Goal: Task Accomplishment & Management: Complete application form

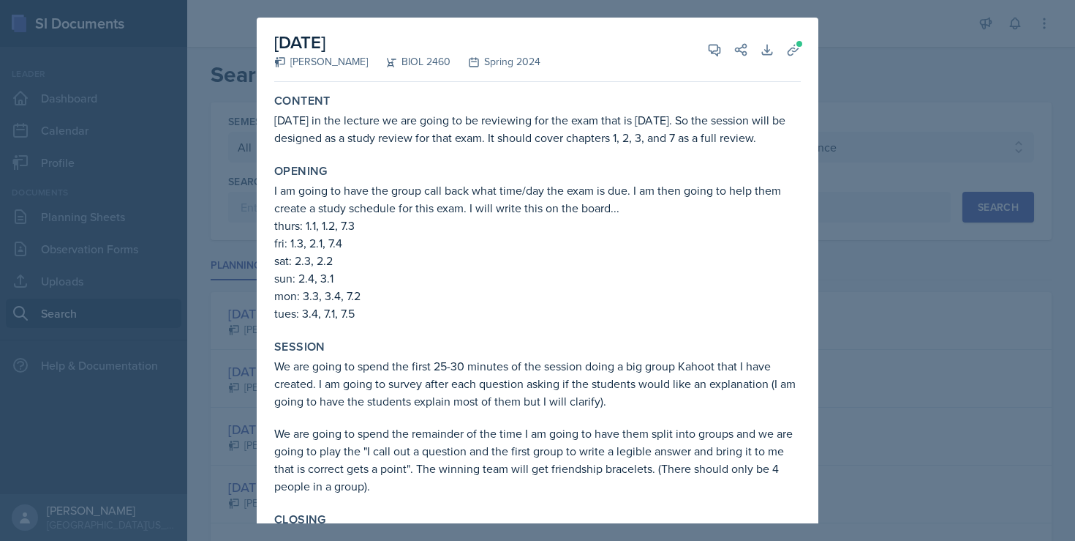
select select "all"
select select "128ea37d-7c25-4e66-8033-1187f2d54cdc"
select select "1"
click at [852, 94] on div at bounding box center [537, 270] width 1075 height 541
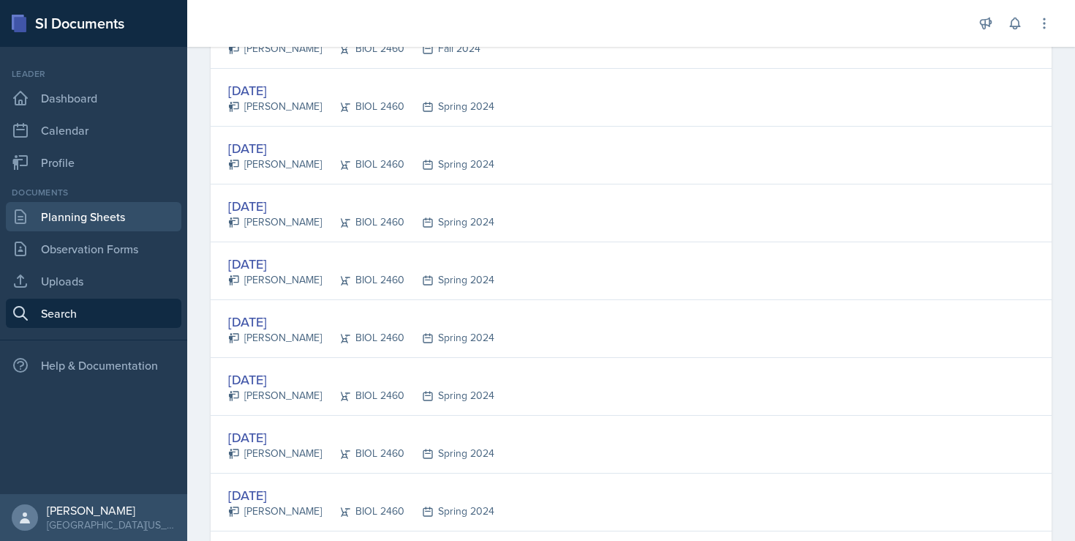
click at [99, 210] on link "Planning Sheets" at bounding box center [94, 216] width 176 height 29
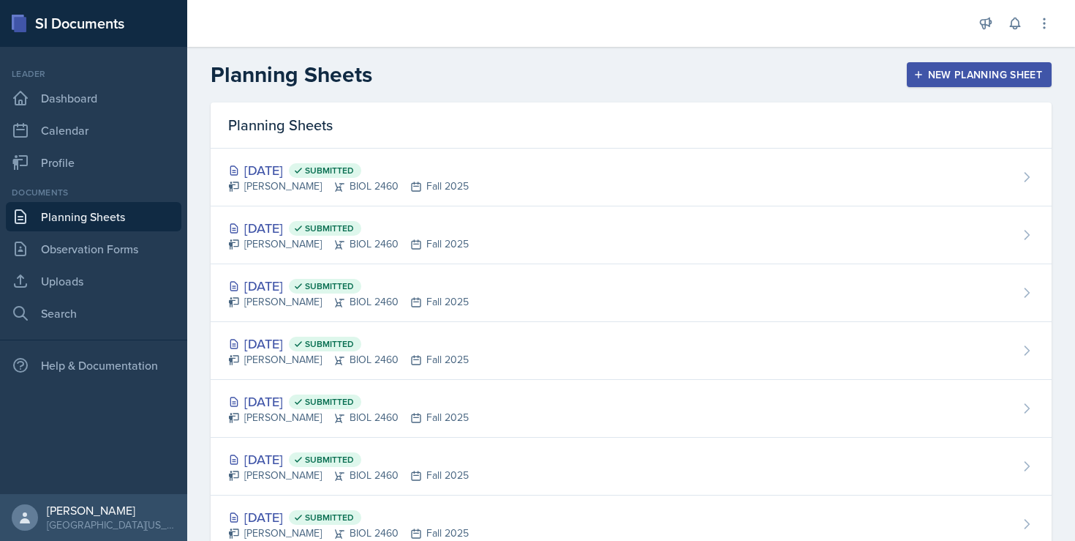
click at [919, 75] on div "New Planning Sheet" at bounding box center [979, 75] width 126 height 12
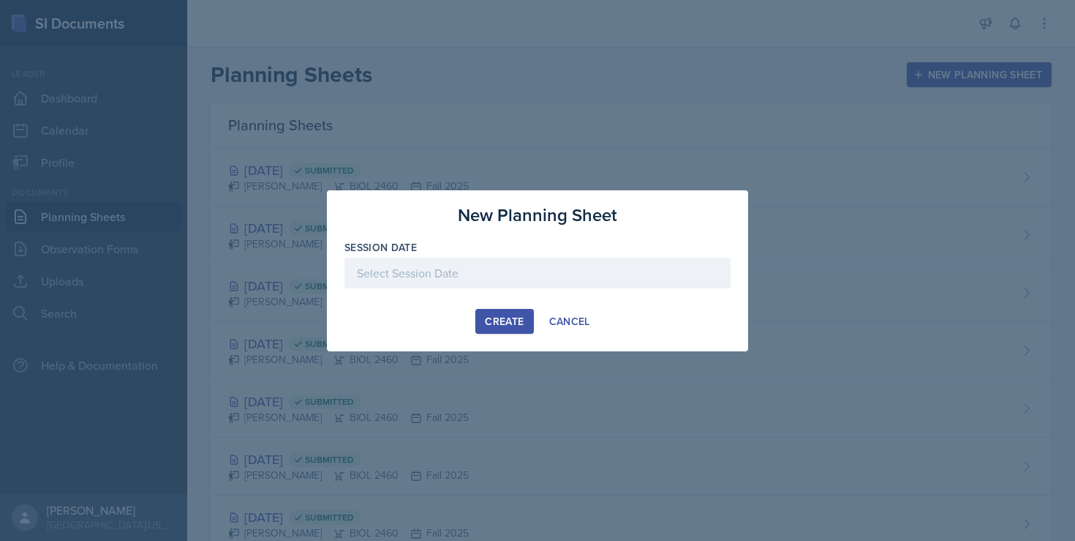
click at [524, 258] on div at bounding box center [537, 272] width 386 height 31
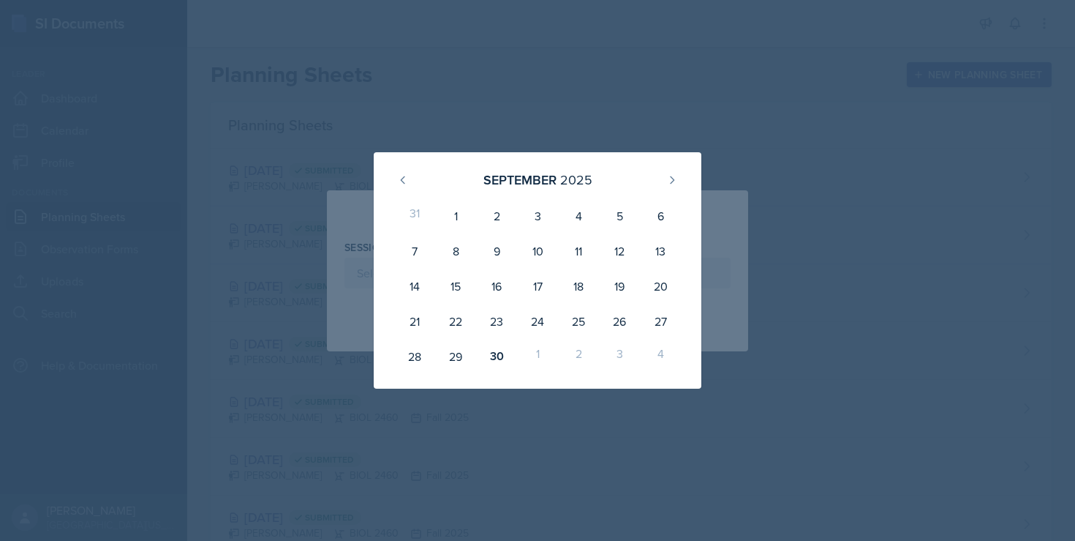
click at [538, 354] on div "1" at bounding box center [537, 356] width 41 height 35
click at [671, 181] on icon at bounding box center [672, 180] width 12 height 12
click at [538, 216] on div "1" at bounding box center [537, 215] width 41 height 35
type input "[DATE]"
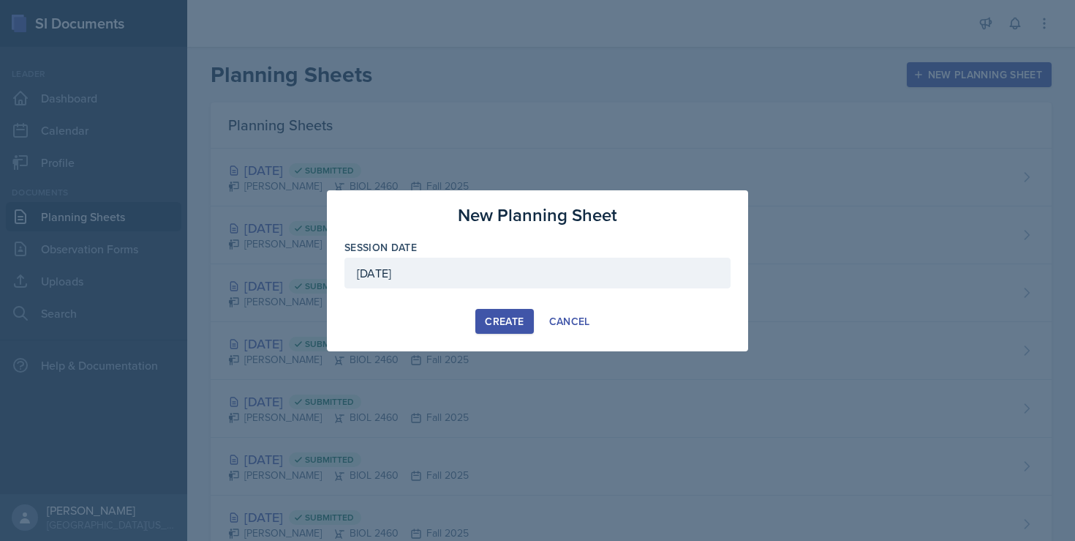
click at [526, 323] on button "Create" at bounding box center [504, 321] width 58 height 25
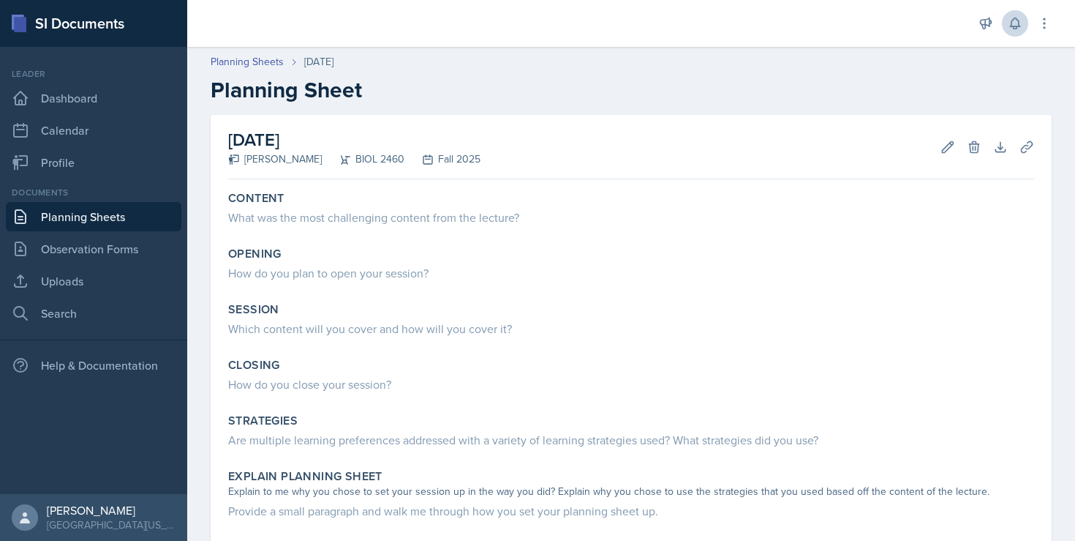
click at [1022, 25] on icon at bounding box center [1015, 23] width 15 height 15
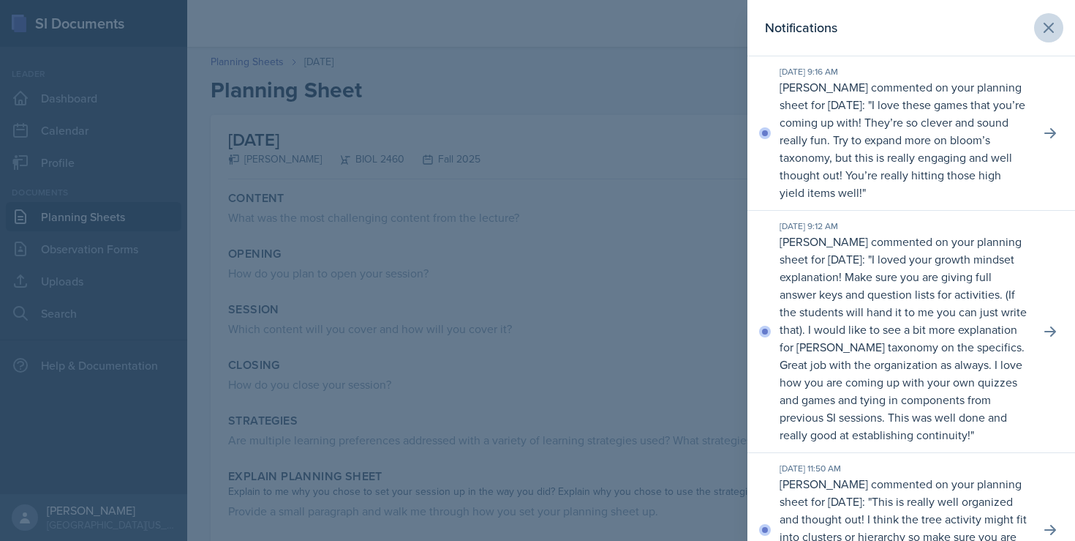
click at [1042, 26] on icon at bounding box center [1049, 28] width 18 height 18
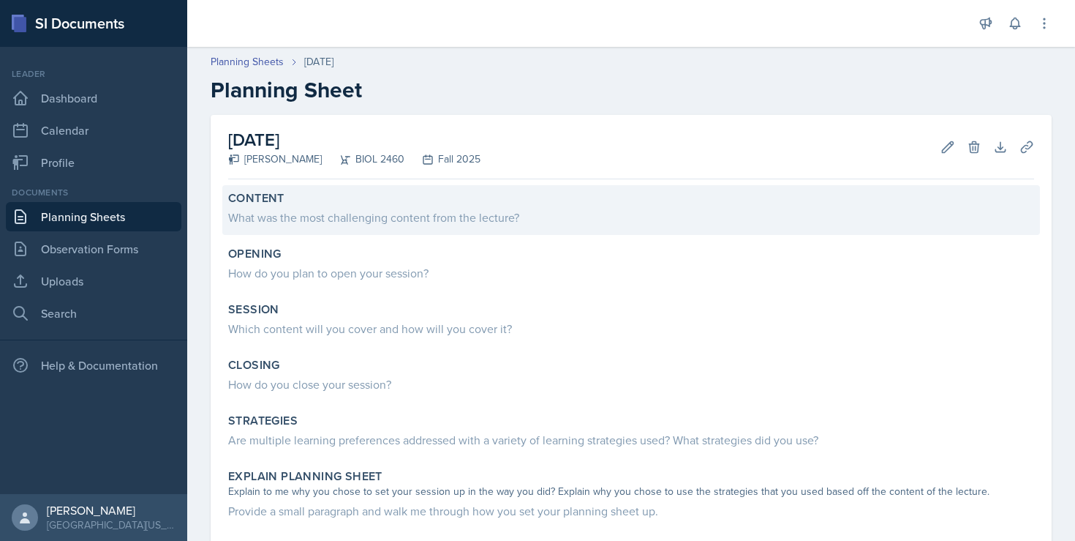
click at [325, 211] on div "What was the most challenging content from the lecture?" at bounding box center [631, 217] width 806 height 18
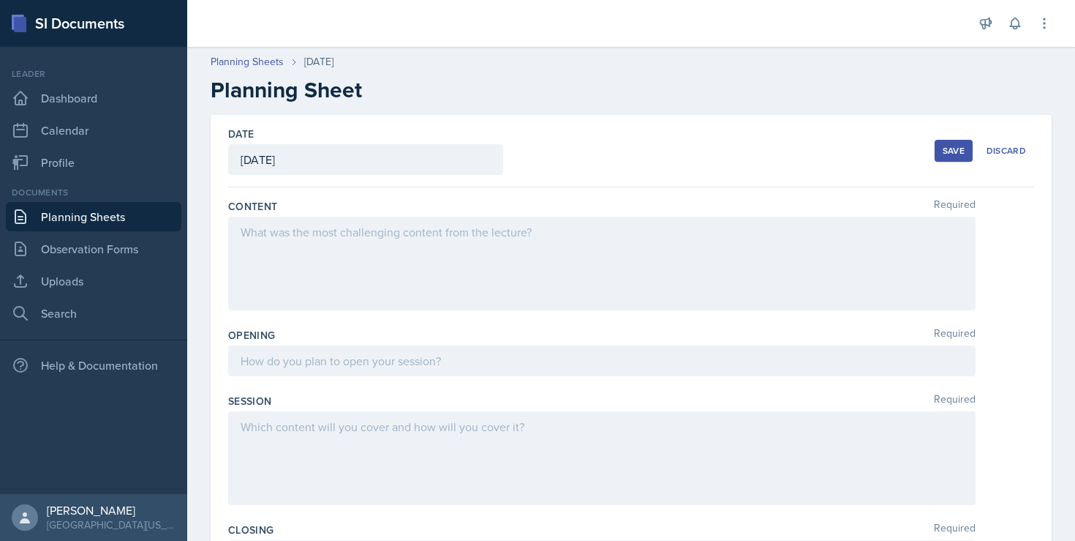
click at [385, 252] on div at bounding box center [601, 263] width 747 height 94
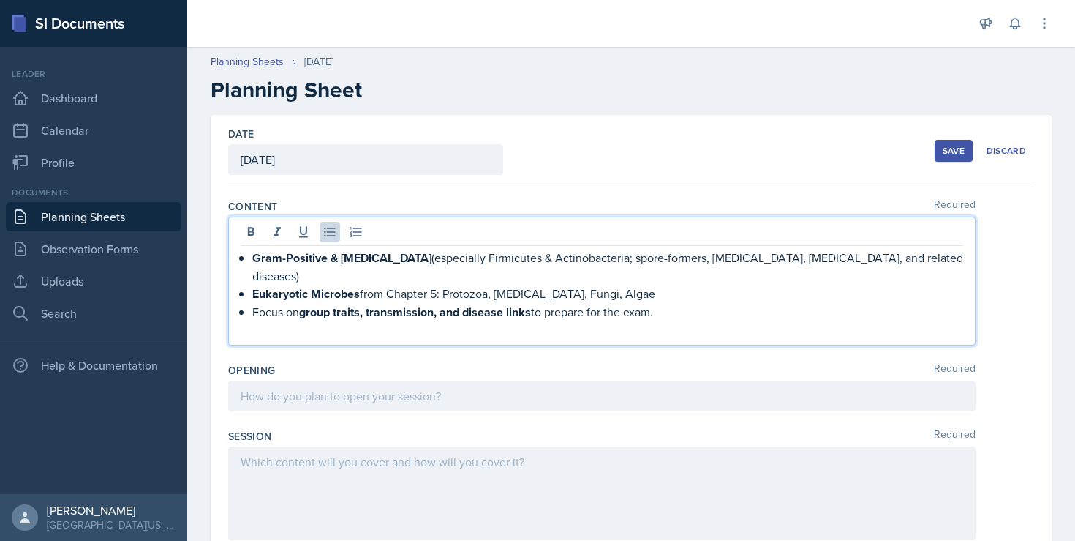
click at [354, 386] on div at bounding box center [601, 395] width 747 height 31
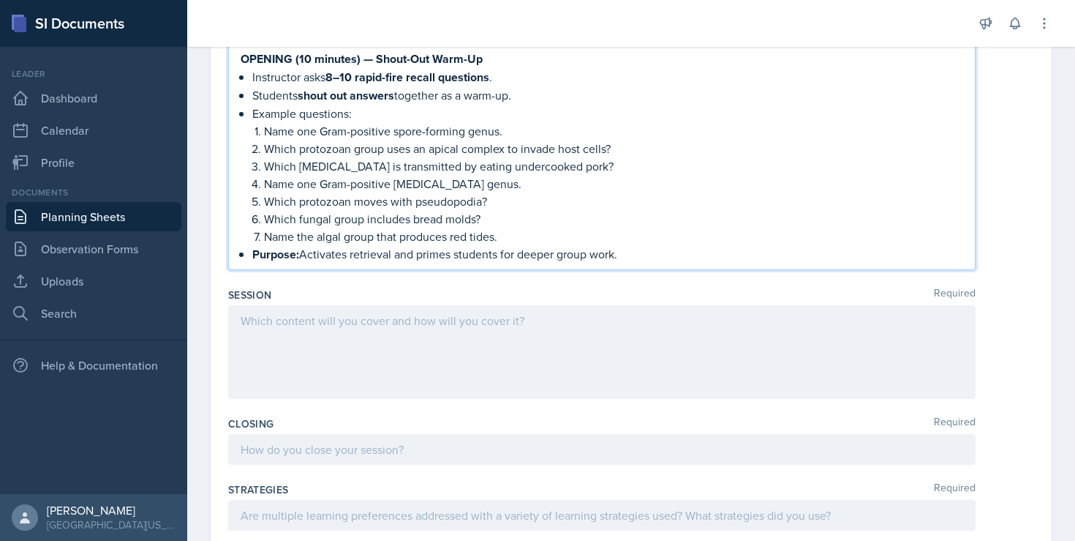
scroll to position [349, 0]
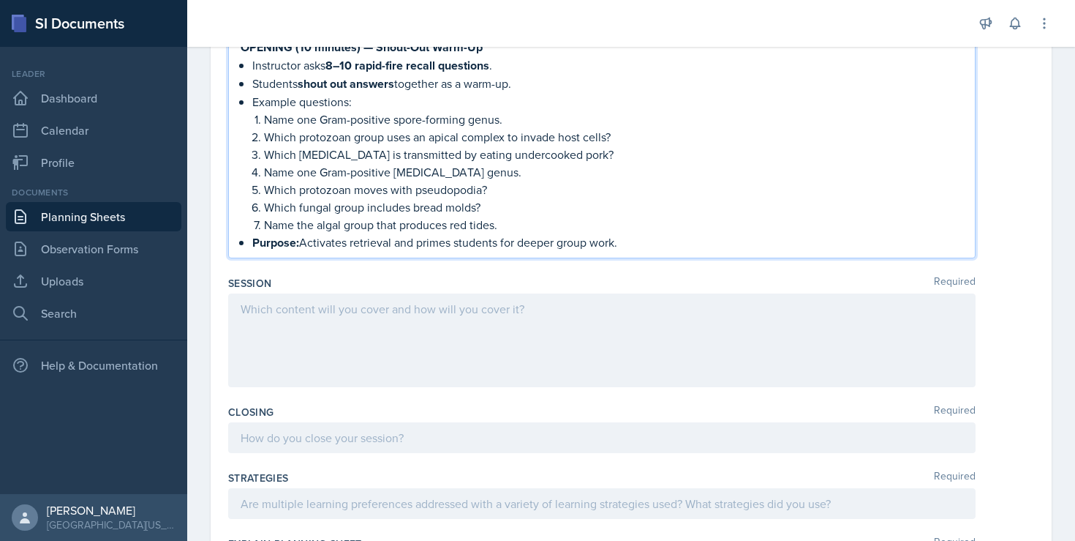
click at [413, 298] on div at bounding box center [601, 340] width 747 height 94
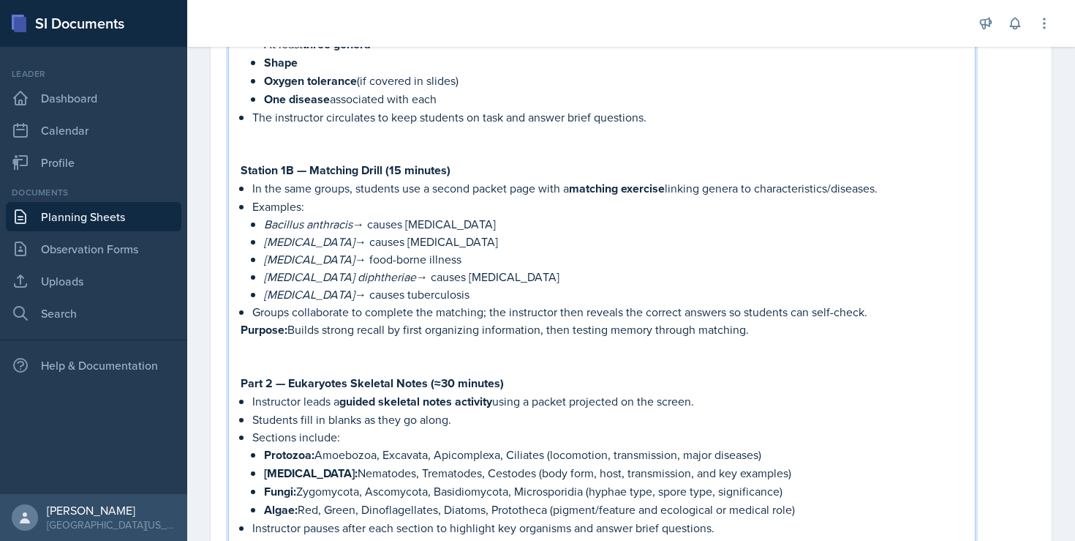
scroll to position [879, 0]
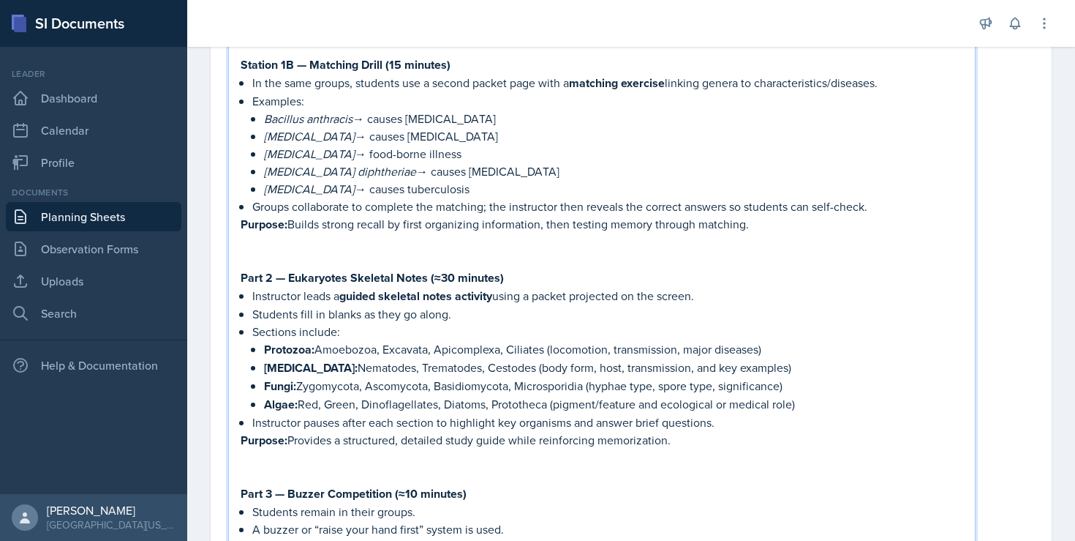
click at [306, 467] on p at bounding box center [602, 476] width 723 height 18
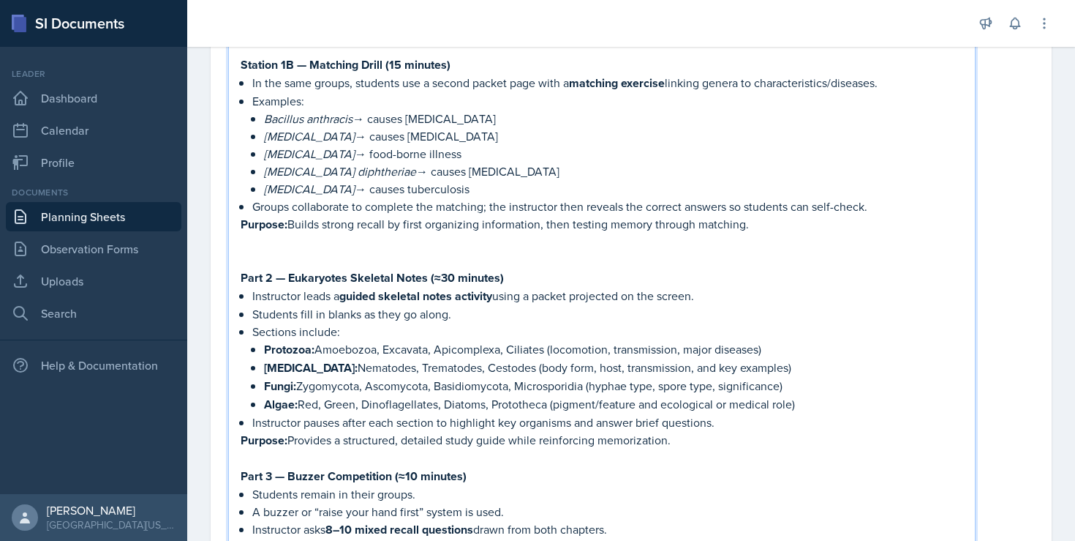
click at [327, 257] on p at bounding box center [602, 260] width 723 height 18
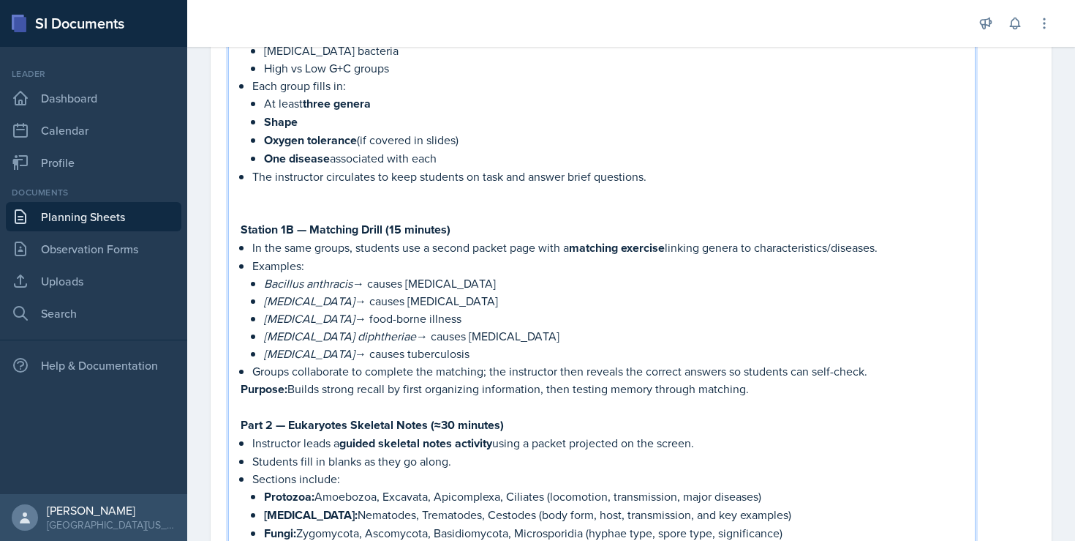
scroll to position [674, 0]
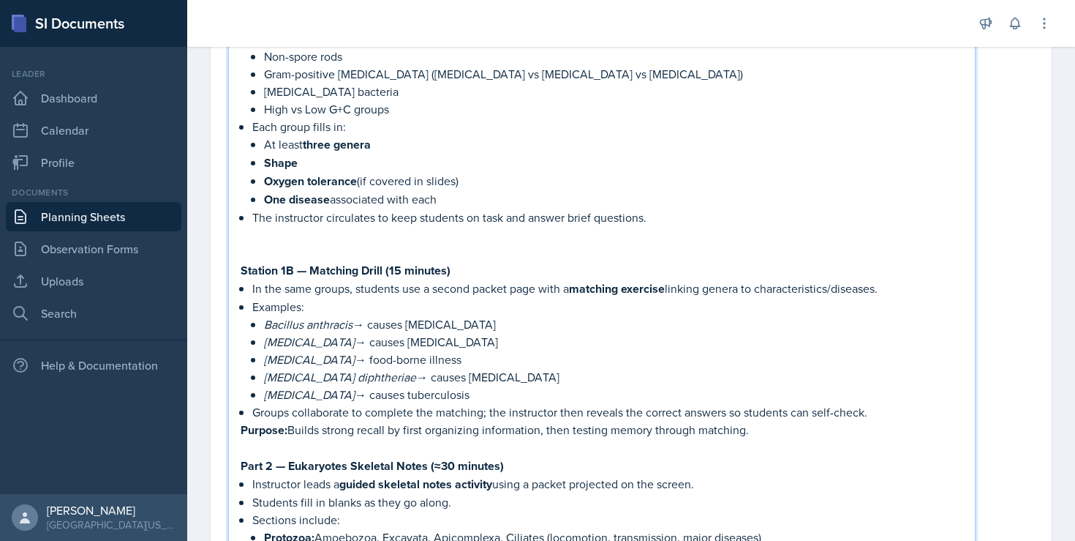
click at [276, 226] on p at bounding box center [602, 235] width 723 height 18
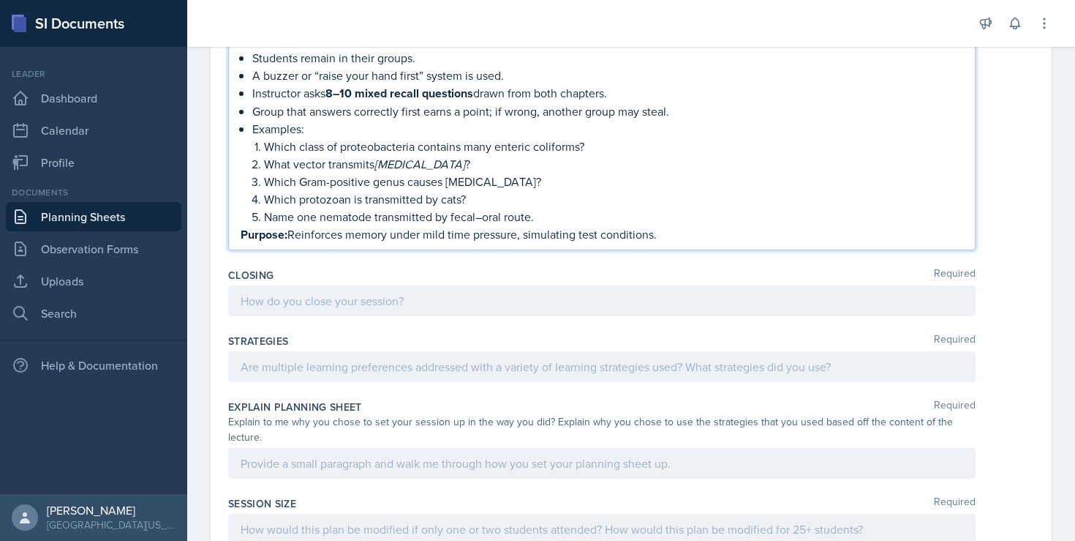
scroll to position [1283, 0]
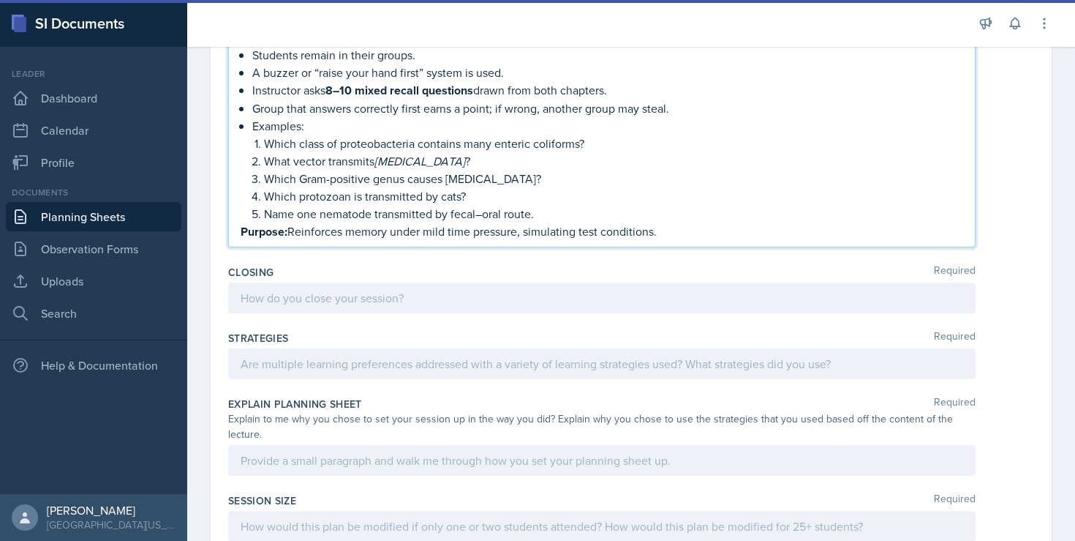
click at [391, 295] on div at bounding box center [601, 297] width 747 height 31
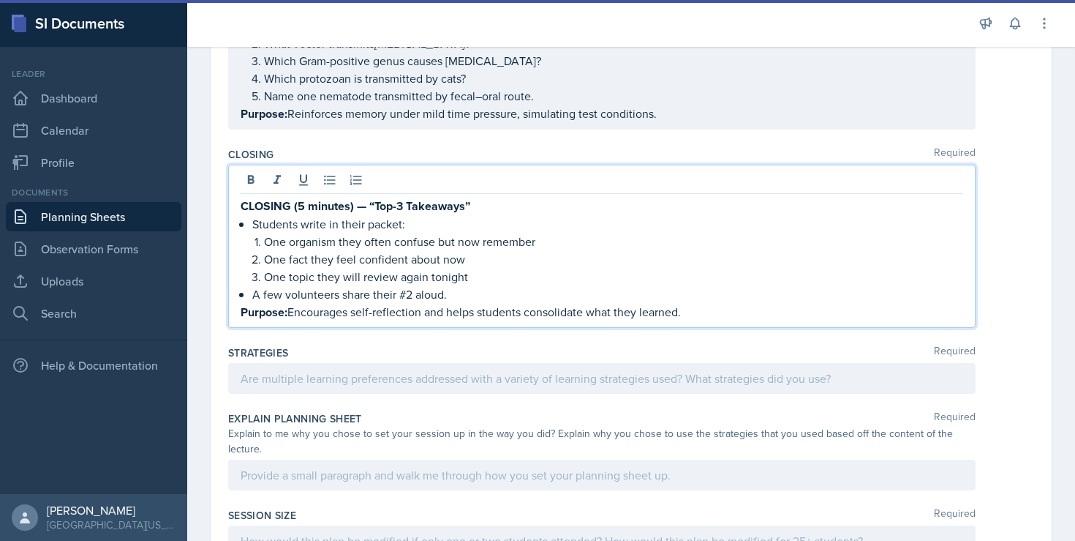
scroll to position [1382, 0]
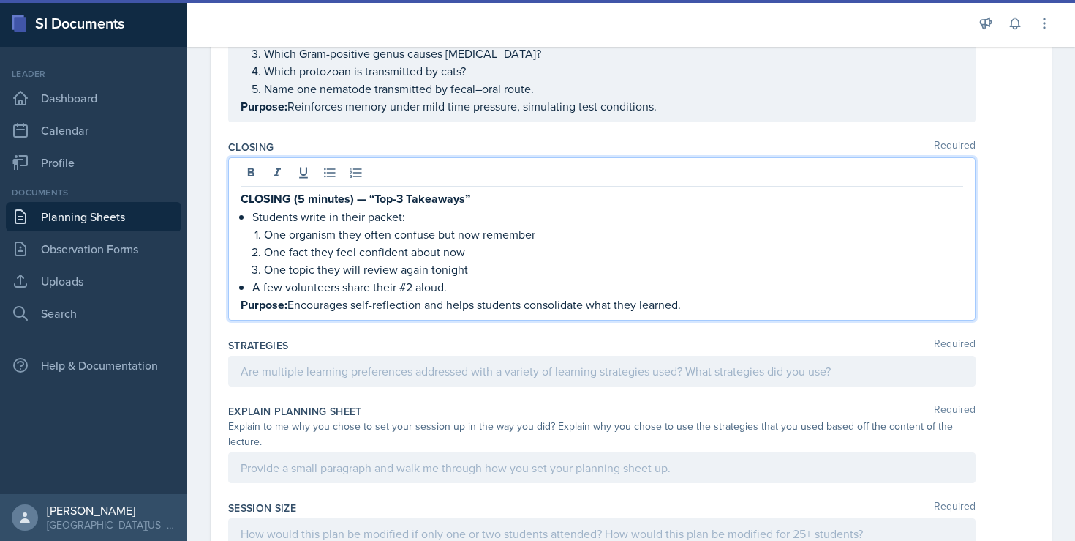
click at [310, 366] on div at bounding box center [601, 370] width 747 height 31
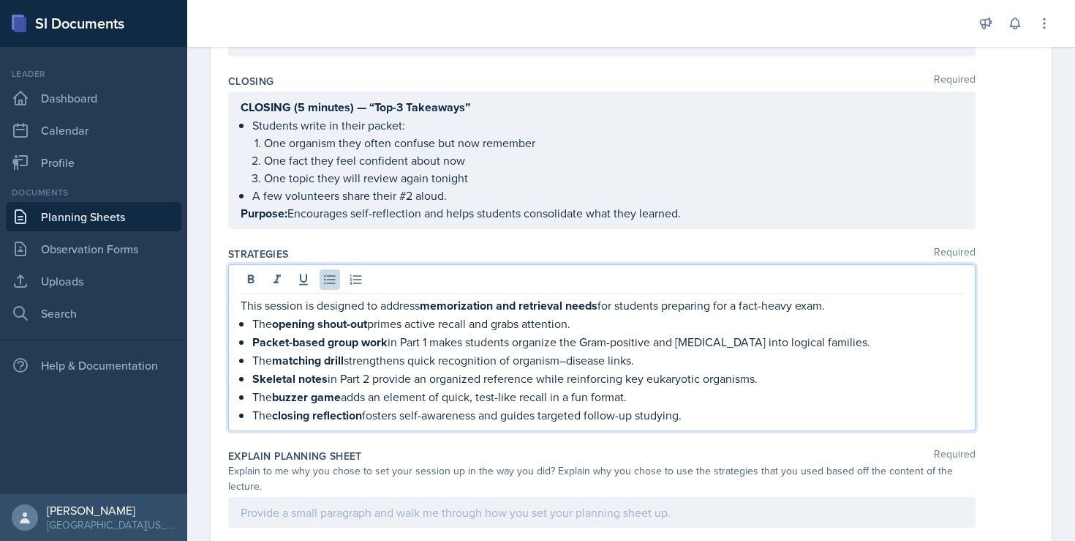
scroll to position [1522, 0]
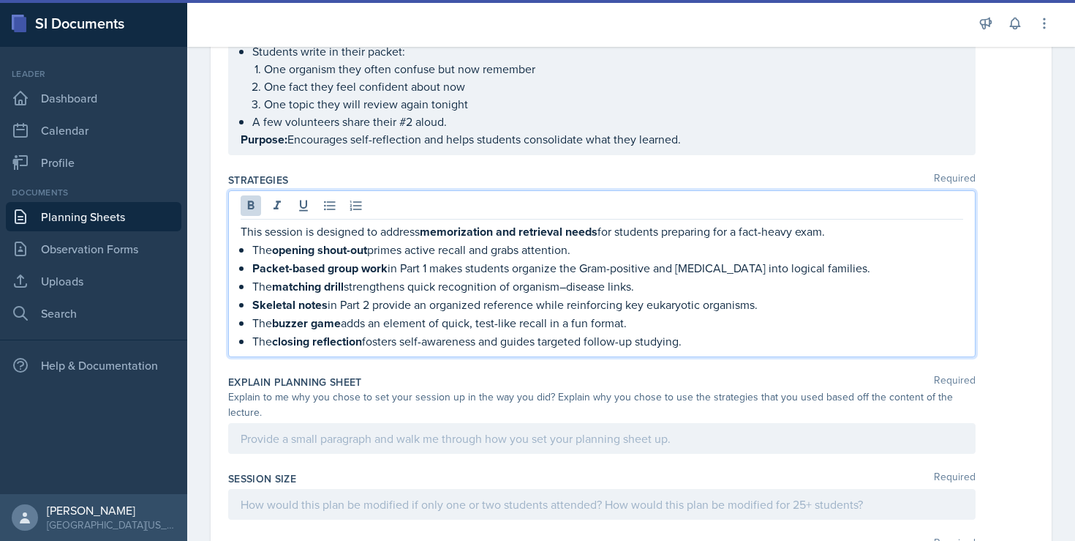
drag, startPoint x: 700, startPoint y: 332, endPoint x: 227, endPoint y: 218, distance: 486.8
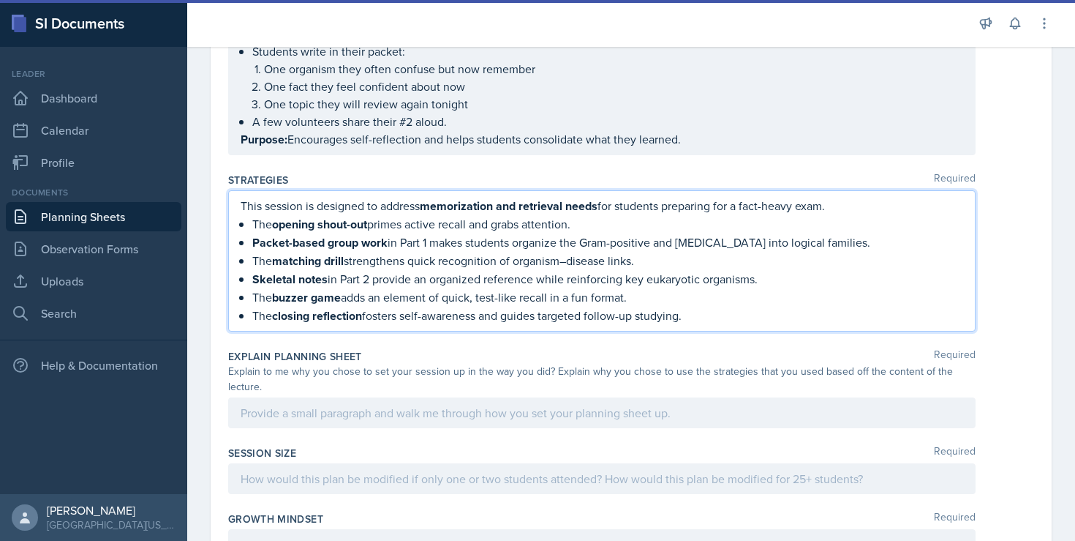
copy div "This session is designed to address memorization and retrieval needs for studen…"
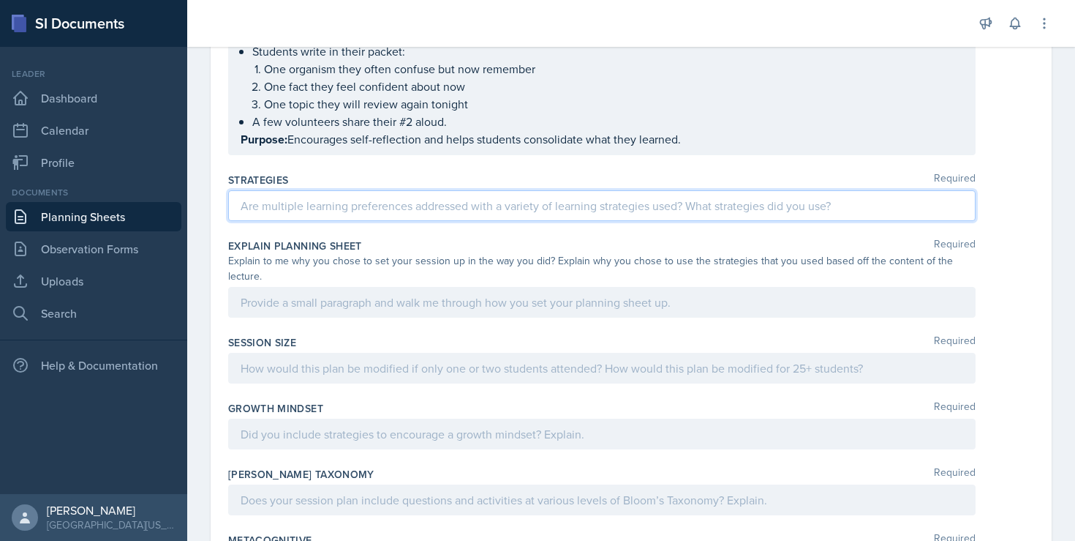
click at [304, 294] on div at bounding box center [601, 302] width 747 height 31
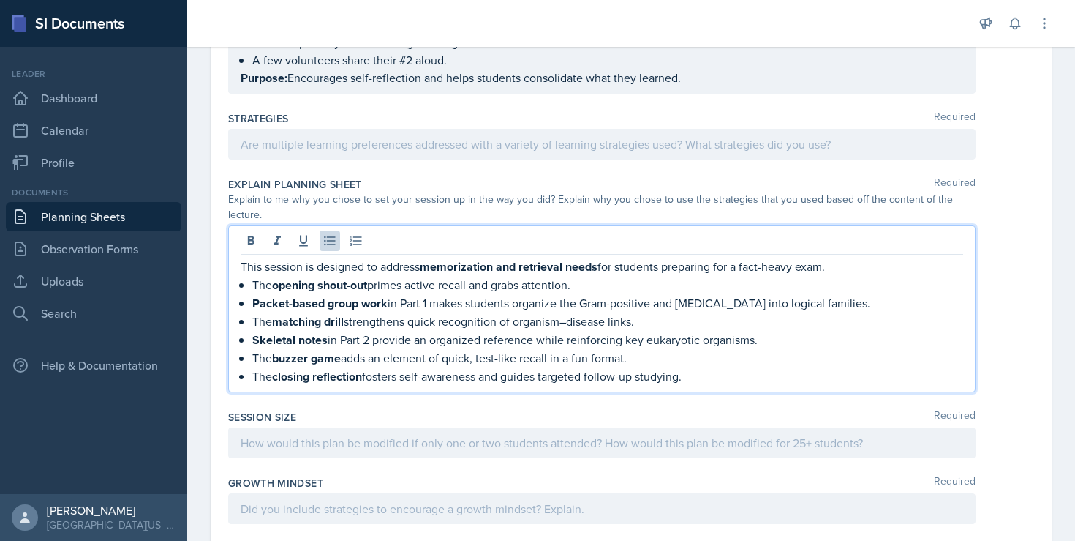
scroll to position [1631, 0]
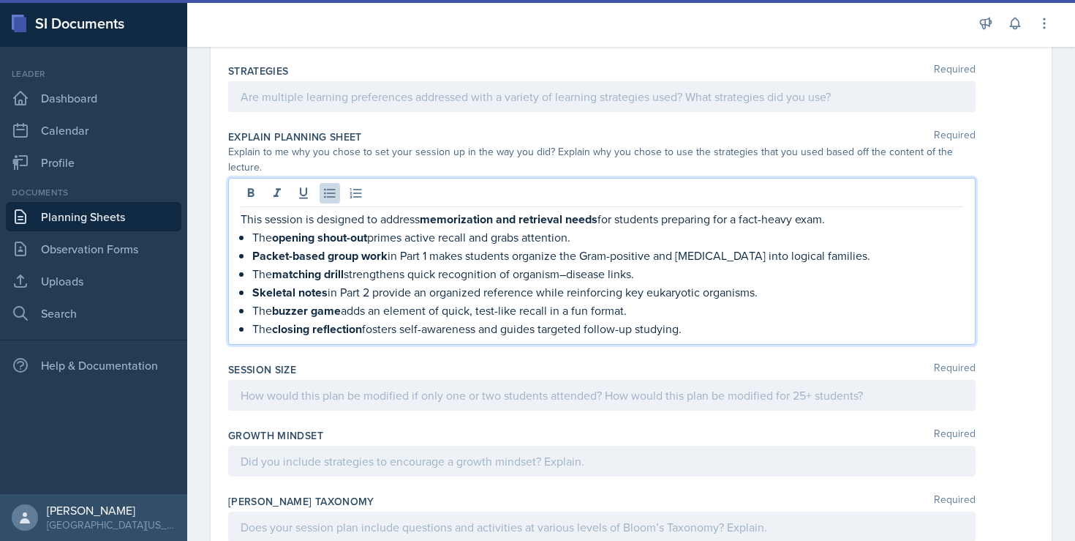
click at [275, 445] on div at bounding box center [601, 460] width 747 height 31
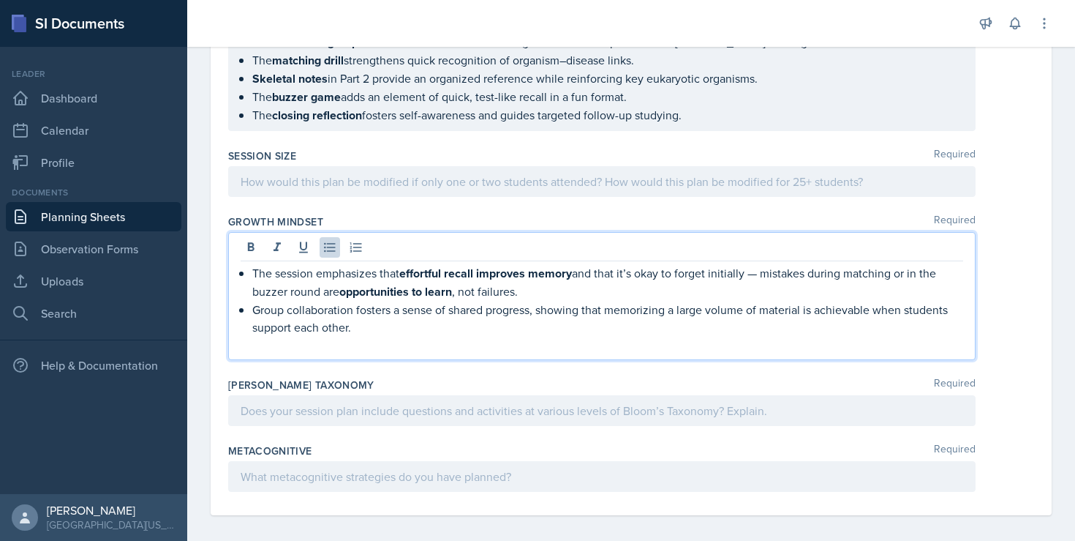
click at [305, 404] on div at bounding box center [601, 410] width 747 height 31
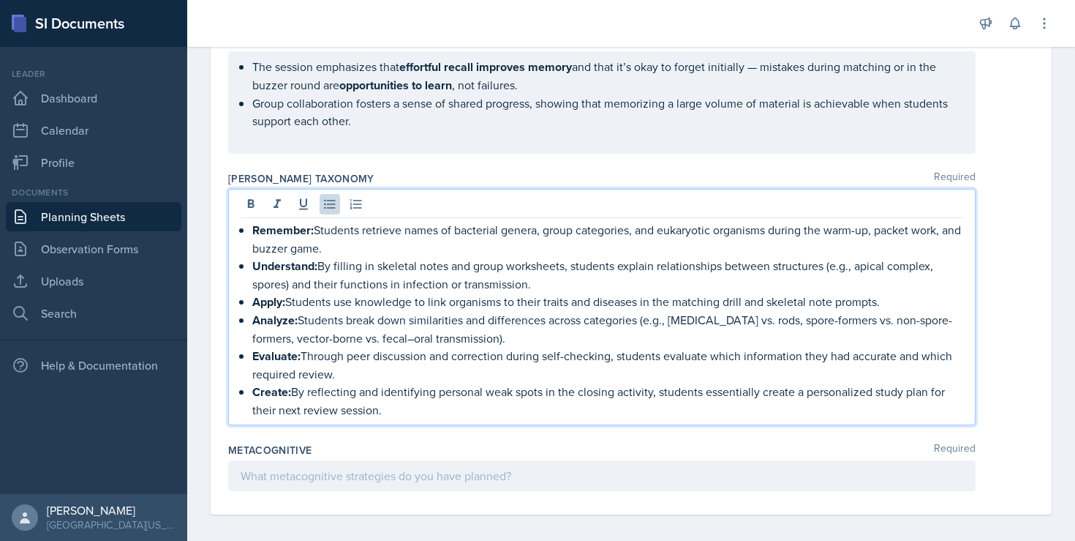
scroll to position [1999, 0]
click at [282, 462] on div at bounding box center [601, 476] width 747 height 31
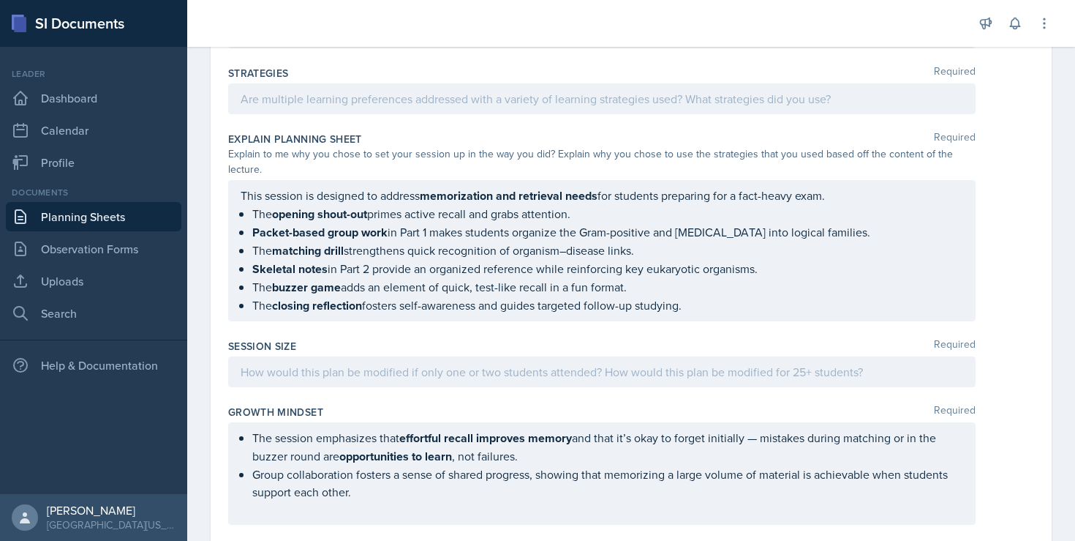
scroll to position [1619, 0]
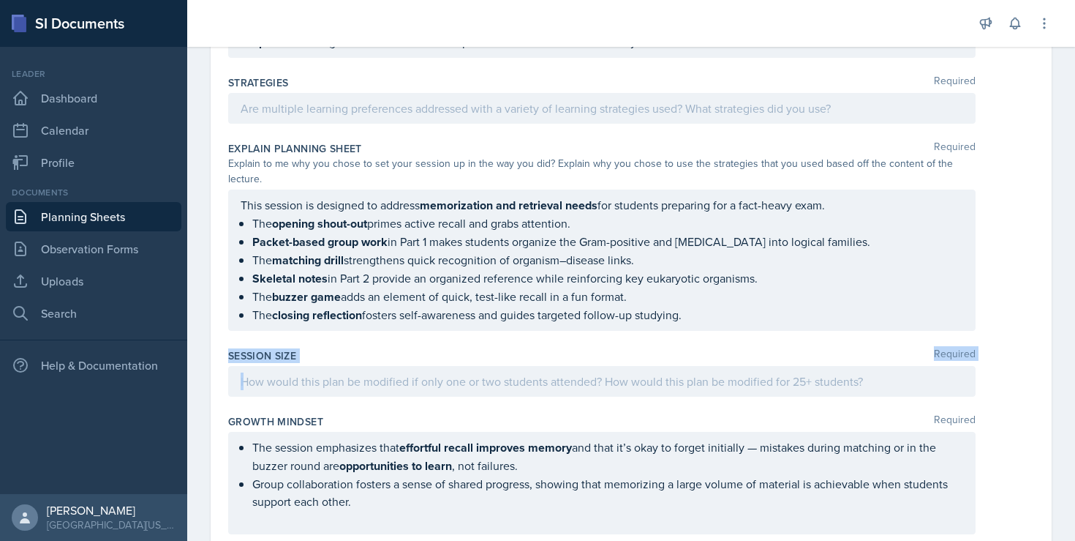
drag, startPoint x: 225, startPoint y: 342, endPoint x: 856, endPoint y: 356, distance: 632.1
copy div "Session Size Required"
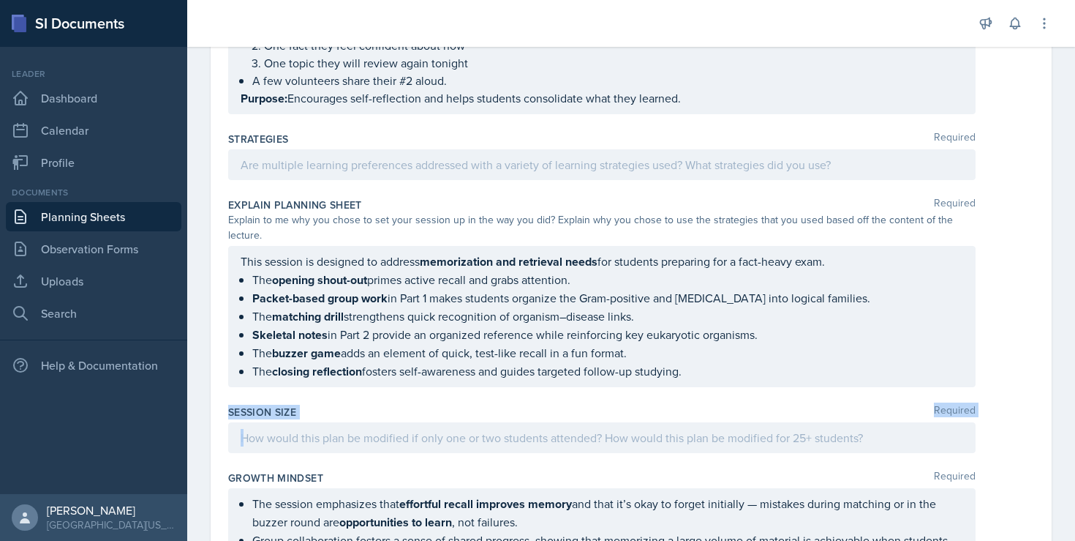
scroll to position [1518, 0]
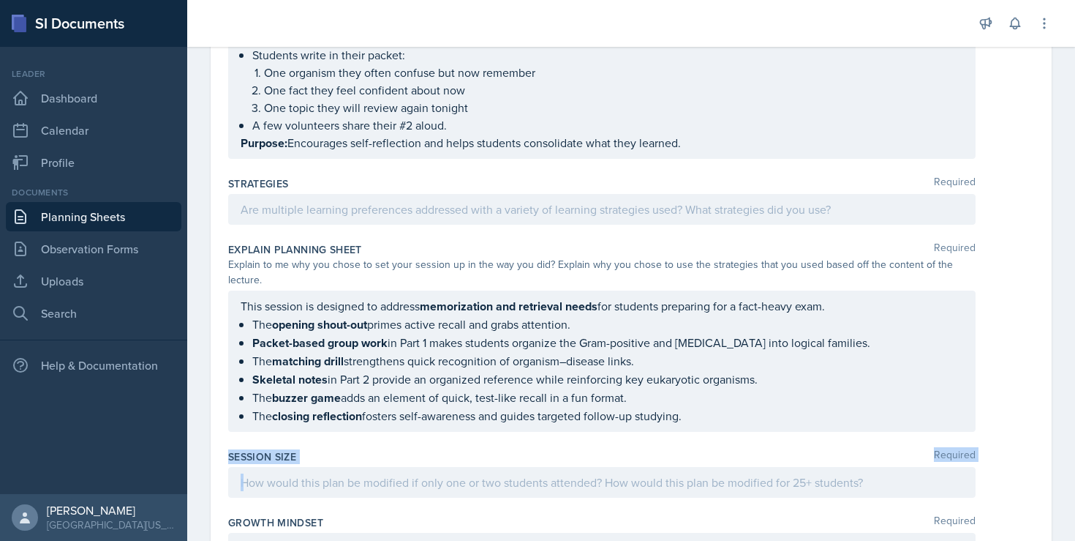
click at [358, 200] on div at bounding box center [601, 209] width 747 height 31
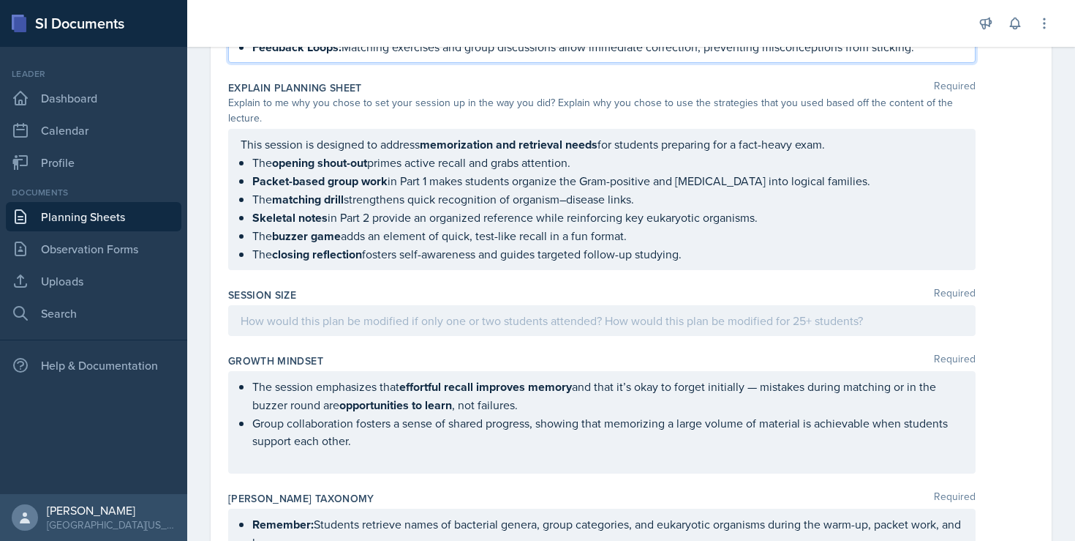
scroll to position [1856, 0]
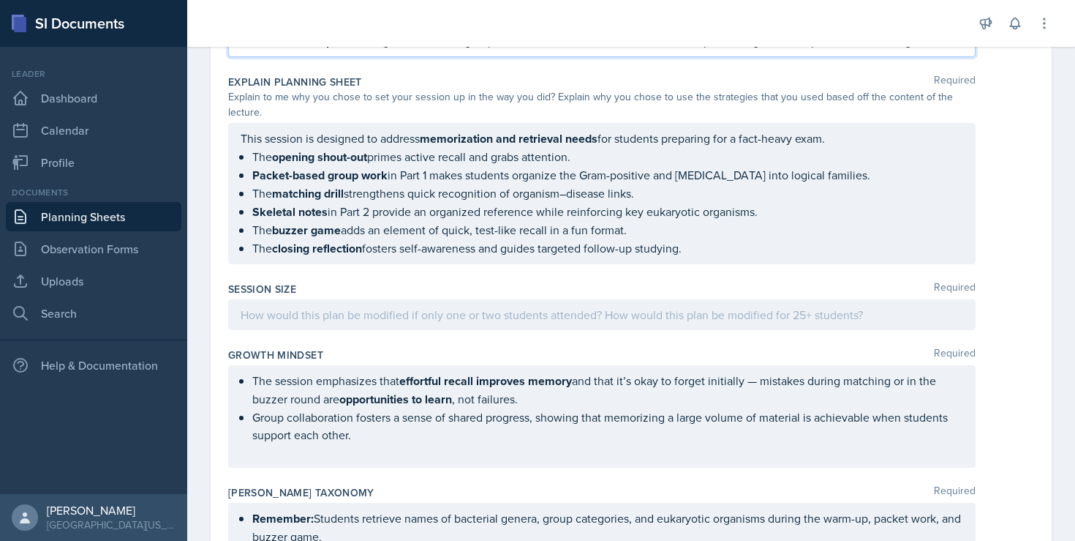
click at [395, 304] on div at bounding box center [601, 314] width 747 height 31
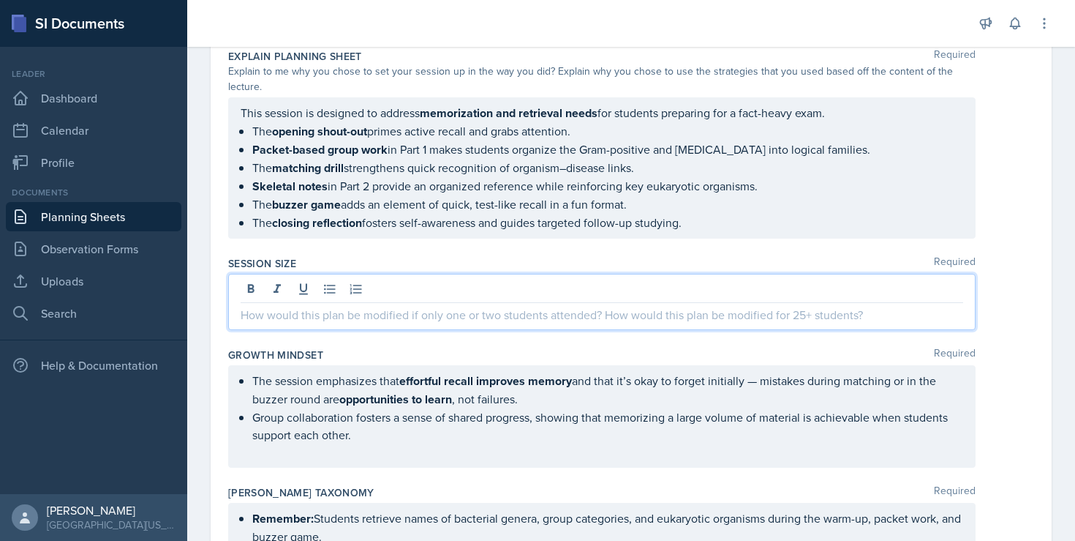
click at [304, 310] on p at bounding box center [602, 315] width 723 height 18
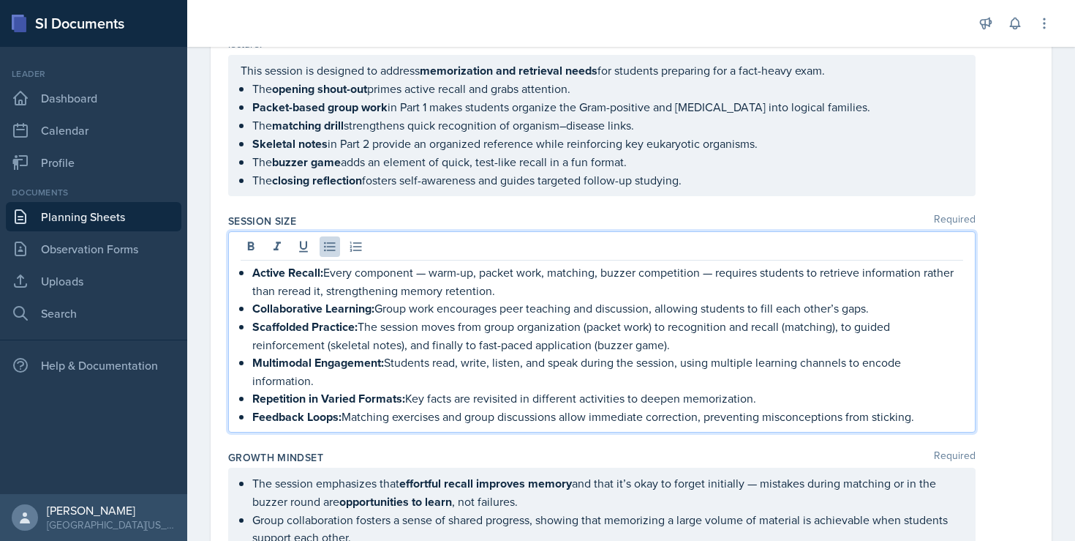
scroll to position [1914, 0]
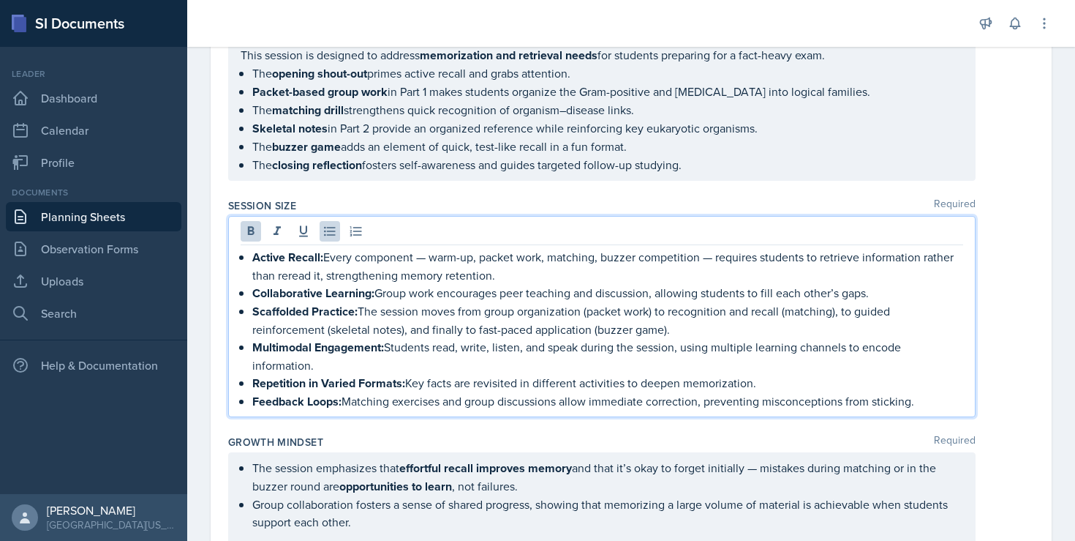
drag, startPoint x: 927, startPoint y: 394, endPoint x: 249, endPoint y: 245, distance: 694.2
click at [249, 248] on div "Active Recall: Every component — warm-up, packet work, matching, buzzer competi…" at bounding box center [602, 329] width 723 height 162
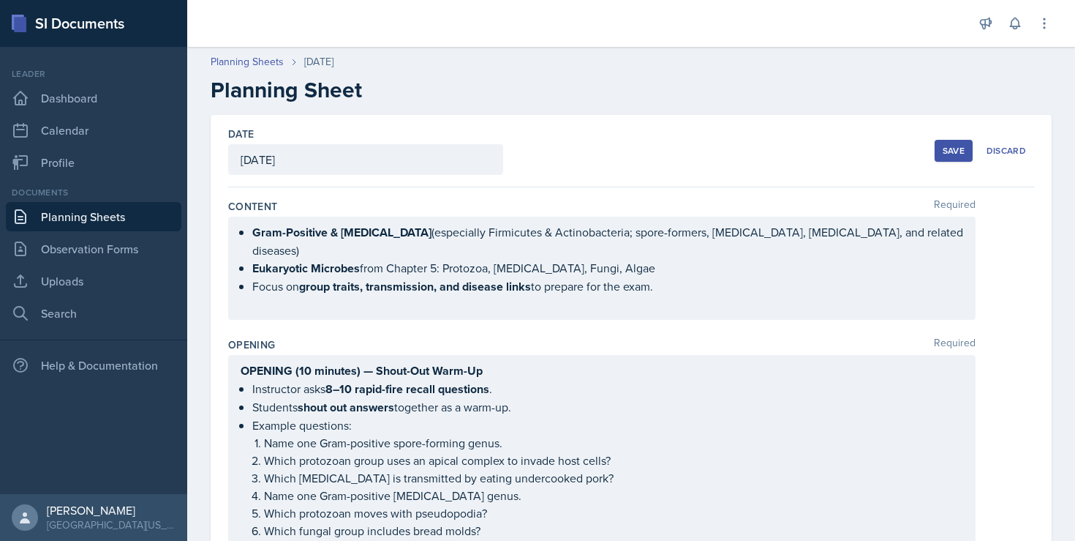
scroll to position [0, 0]
click at [952, 148] on div "Save" at bounding box center [954, 151] width 22 height 12
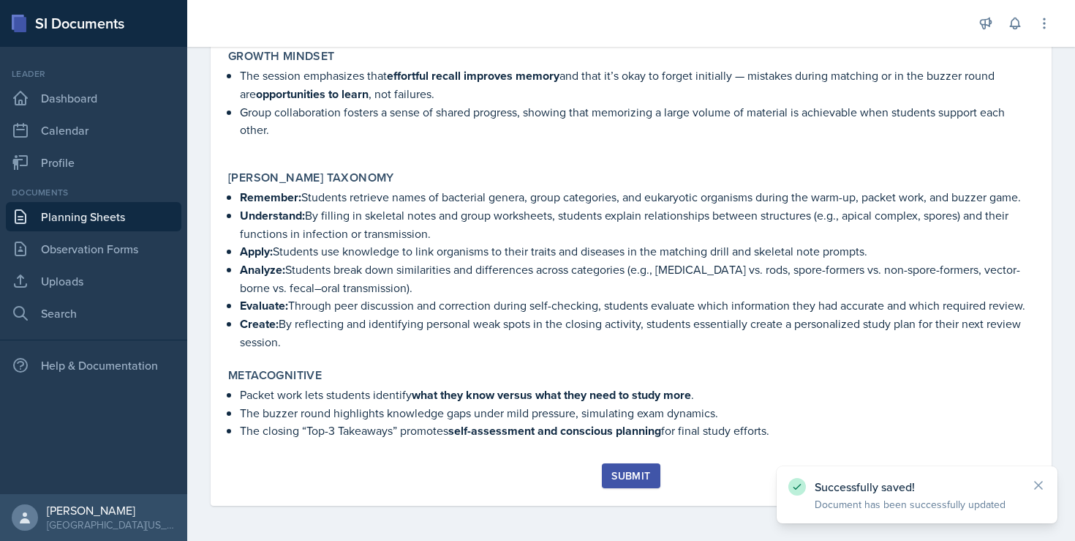
scroll to position [2111, 0]
click at [634, 478] on div "Submit" at bounding box center [630, 476] width 39 height 12
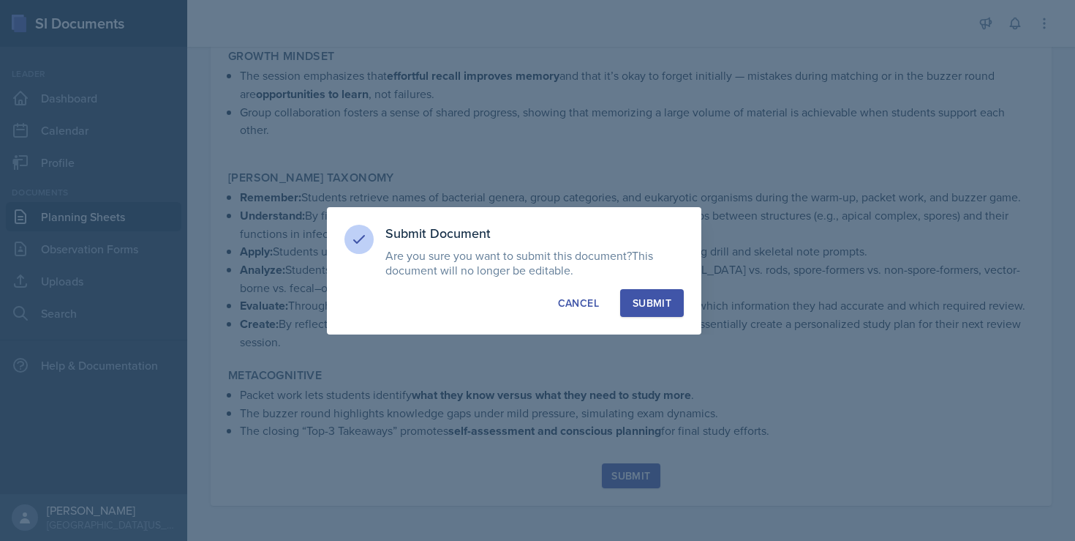
click at [639, 308] on div "Submit" at bounding box center [652, 302] width 39 height 15
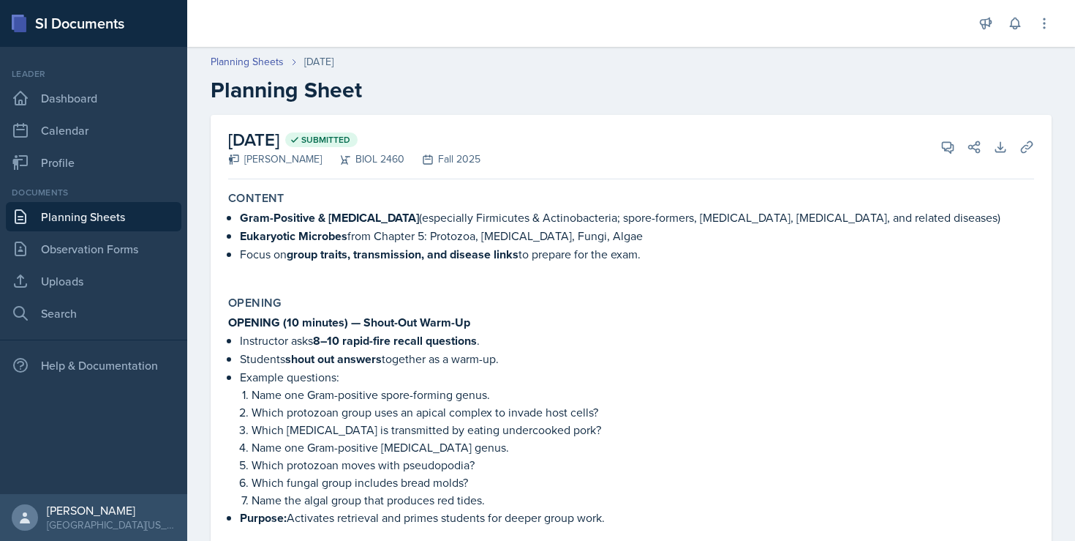
scroll to position [0, 0]
click at [407, 389] on p "Name one Gram-positive spore-forming genus." at bounding box center [643, 394] width 783 height 18
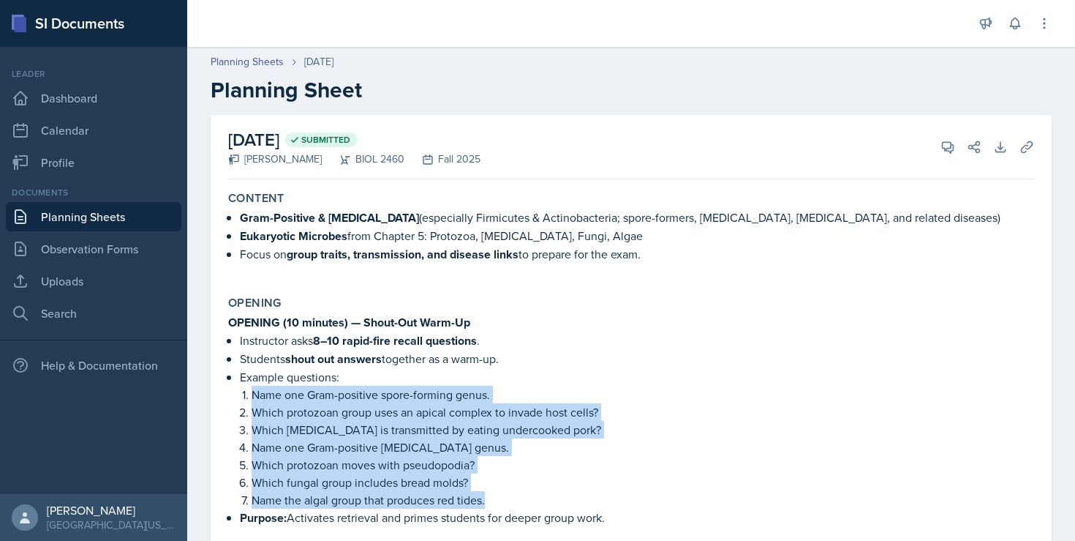
drag, startPoint x: 234, startPoint y: 394, endPoint x: 521, endPoint y: 499, distance: 305.2
click at [521, 499] on div "OPENING (10 minutes) — Shout-Out Warm-Up Instructor asks 8–10 rapid-fire recall…" at bounding box center [631, 420] width 806 height 214
copy ol "Name one Gram-positive spore-forming genus. Which protozoan group uses an apica…"
click at [415, 393] on p "Name one Gram-positive spore-forming genus." at bounding box center [643, 394] width 783 height 18
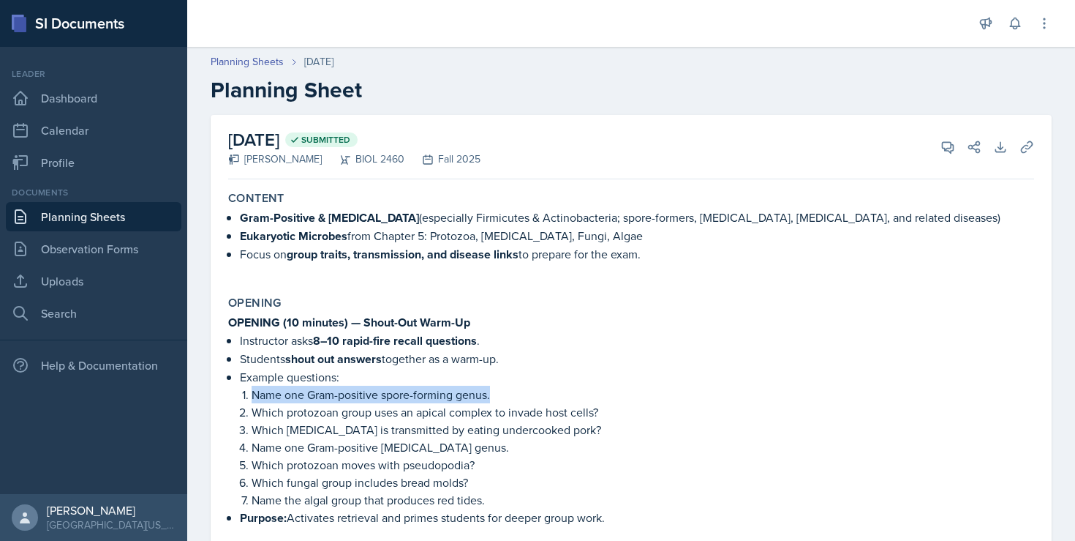
drag, startPoint x: 254, startPoint y: 395, endPoint x: 505, endPoint y: 389, distance: 250.9
click at [507, 389] on p "Name one Gram-positive spore-forming genus." at bounding box center [643, 394] width 783 height 18
copy p "Name one Gram-positive spore-forming genus."
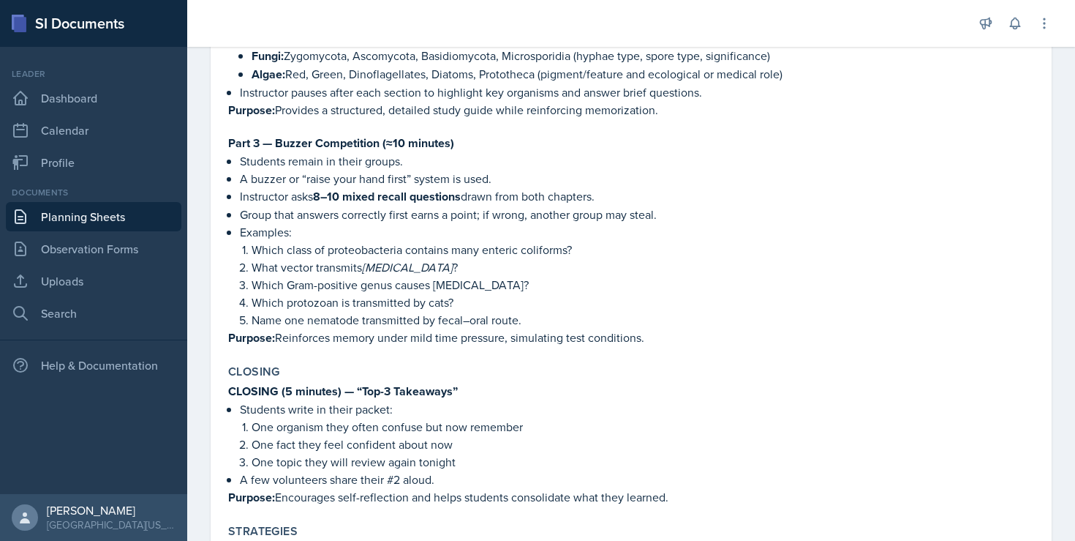
scroll to position [1082, 0]
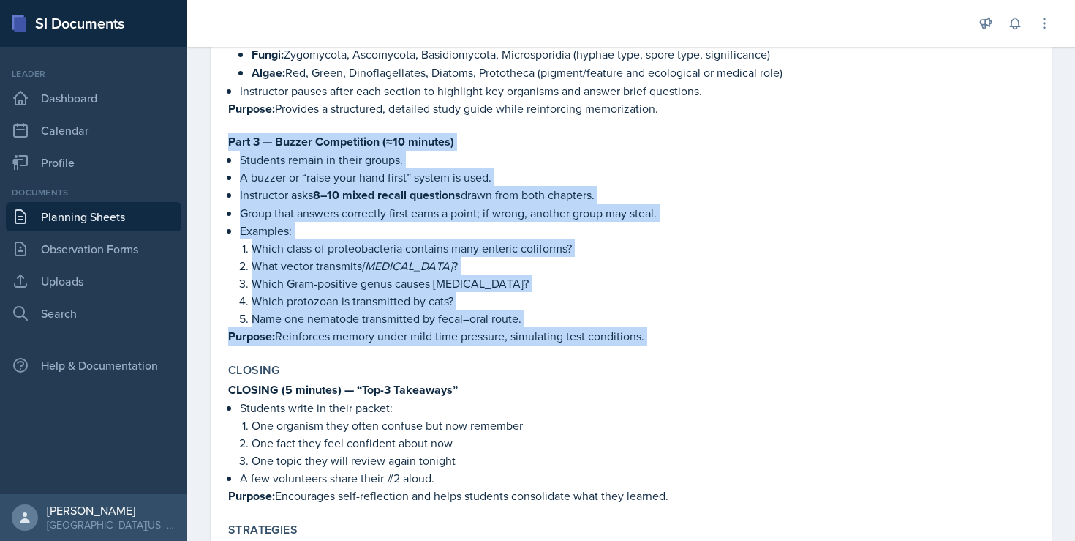
drag, startPoint x: 228, startPoint y: 140, endPoint x: 710, endPoint y: 360, distance: 529.6
click at [710, 360] on div "Content Gram-Positive & [MEDICAL_DATA] (especially Firmicutes & Actinobacteria;…" at bounding box center [631, 280] width 806 height 2354
copy div "Part 3 — Buzzer Competition (≈10 minutes) Students remain in their groups. A bu…"
click at [389, 289] on p "Which Gram-positive genus causes [MEDICAL_DATA]?" at bounding box center [643, 283] width 783 height 18
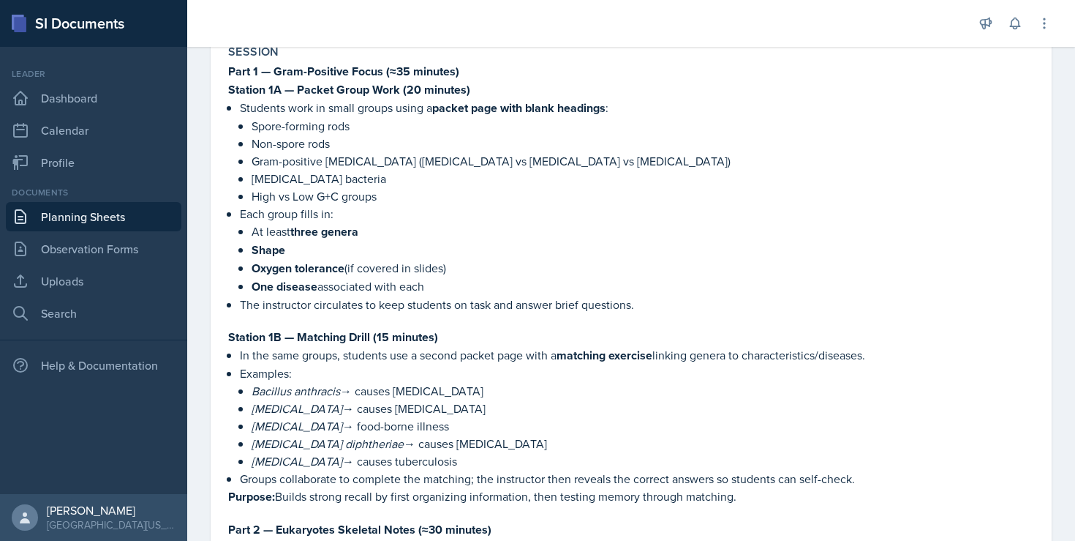
scroll to position [468, 0]
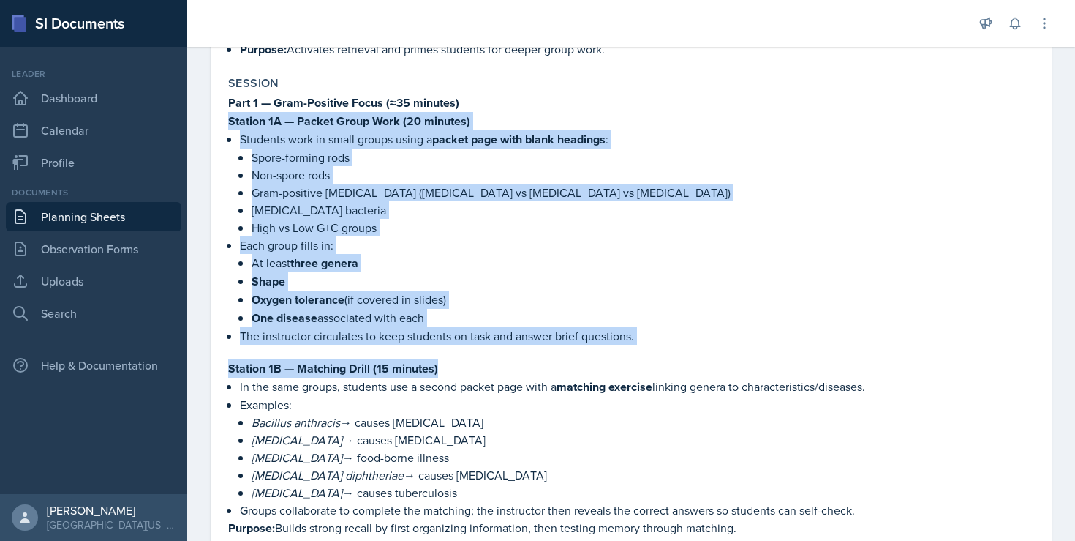
drag, startPoint x: 227, startPoint y: 118, endPoint x: 679, endPoint y: 359, distance: 511.4
click at [679, 359] on div "Session Part 1 — Gram-Positive Focus (≈35 minutes) Station 1A — Packet Group Wo…" at bounding box center [631, 517] width 818 height 895
copy div "Station 1A — Packet Group Work (20 minutes) Students work in small groups using…"
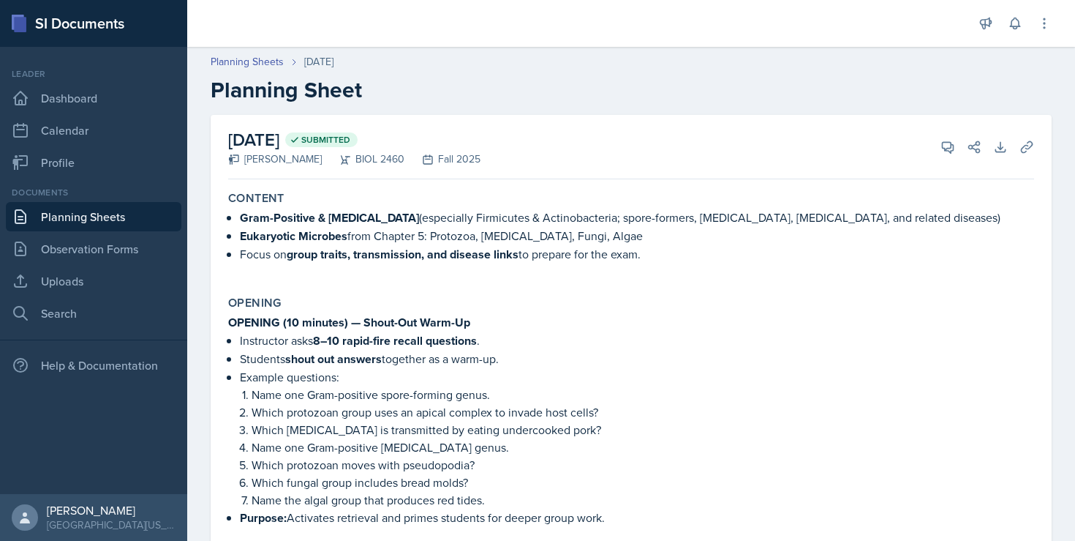
scroll to position [0, 0]
click at [72, 277] on link "Uploads" at bounding box center [94, 280] width 176 height 29
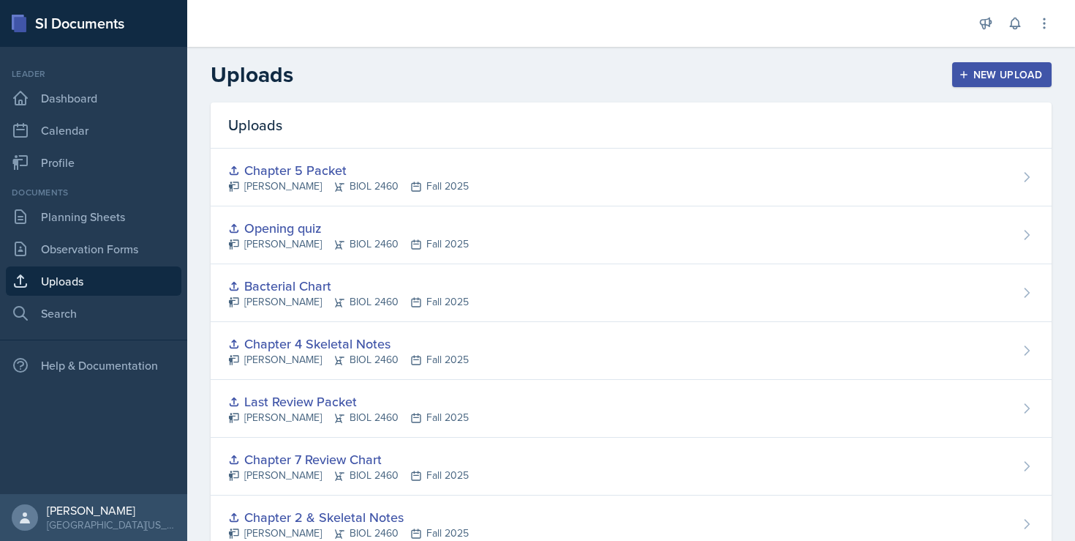
click at [965, 69] on div "New Upload" at bounding box center [1002, 75] width 81 height 12
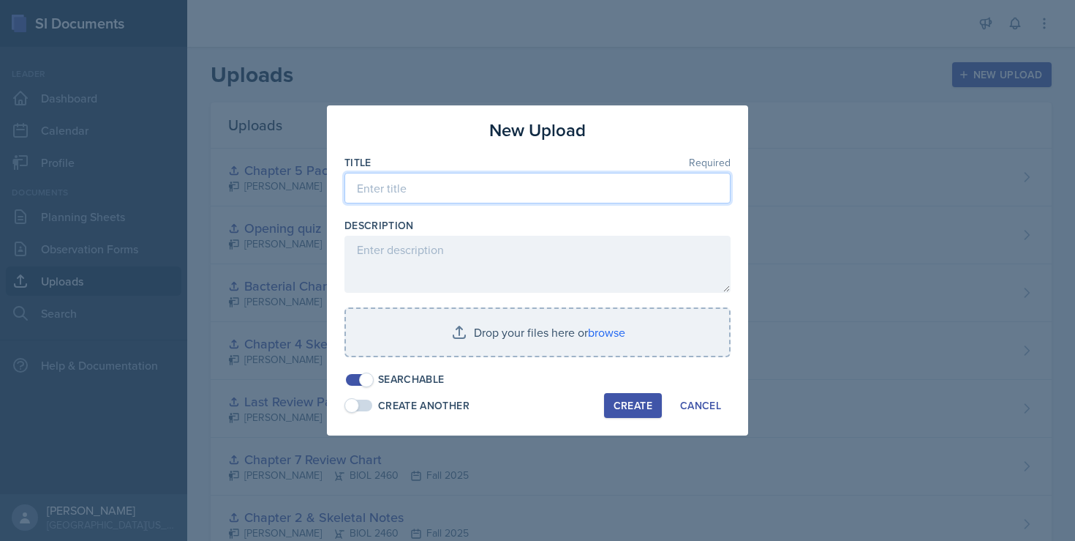
click at [494, 190] on input at bounding box center [537, 188] width 386 height 31
type input "Chapter 4 and 5 Review"
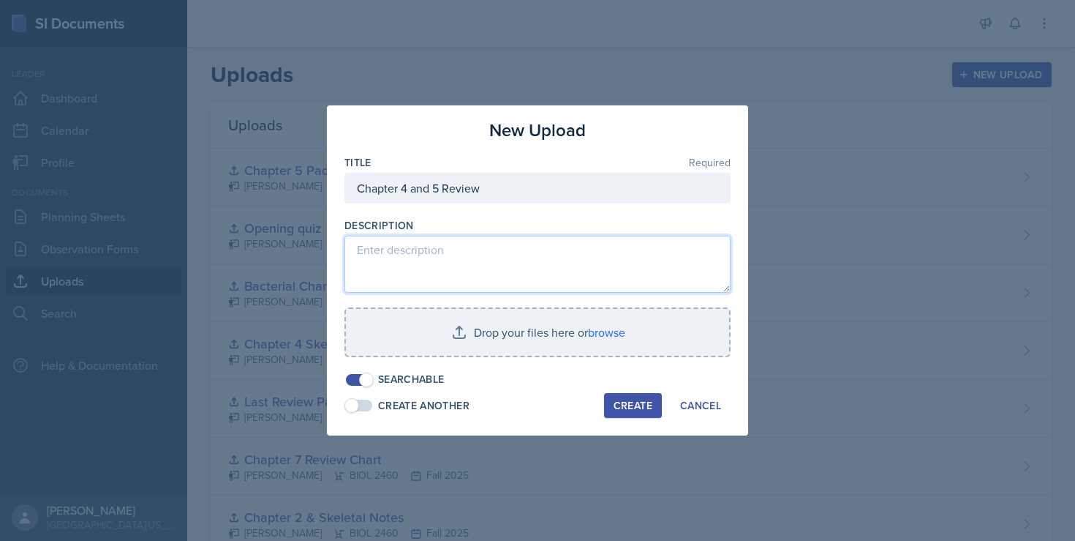
click at [419, 252] on textarea at bounding box center [537, 264] width 386 height 57
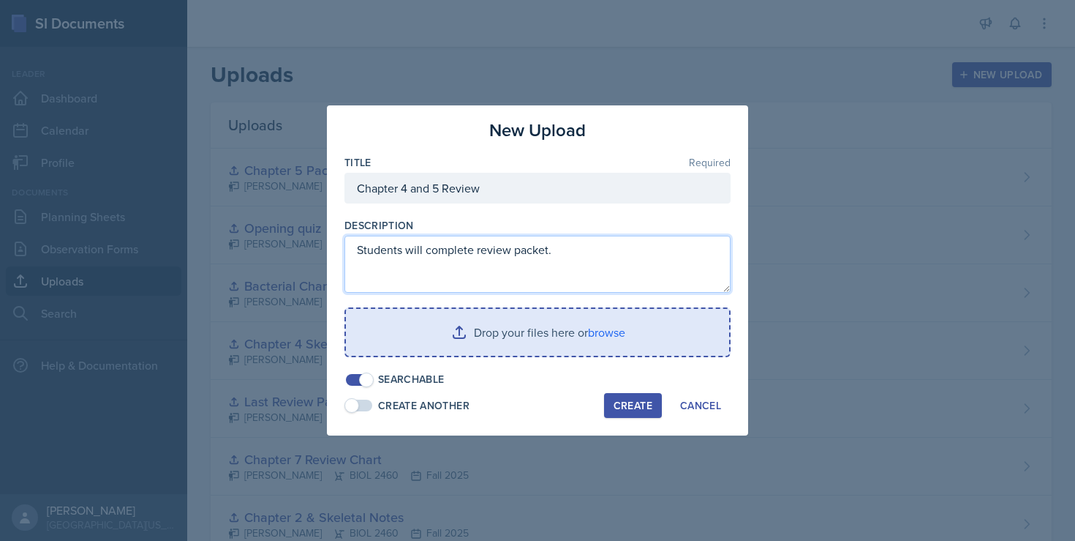
type textarea "Students will complete review packet."
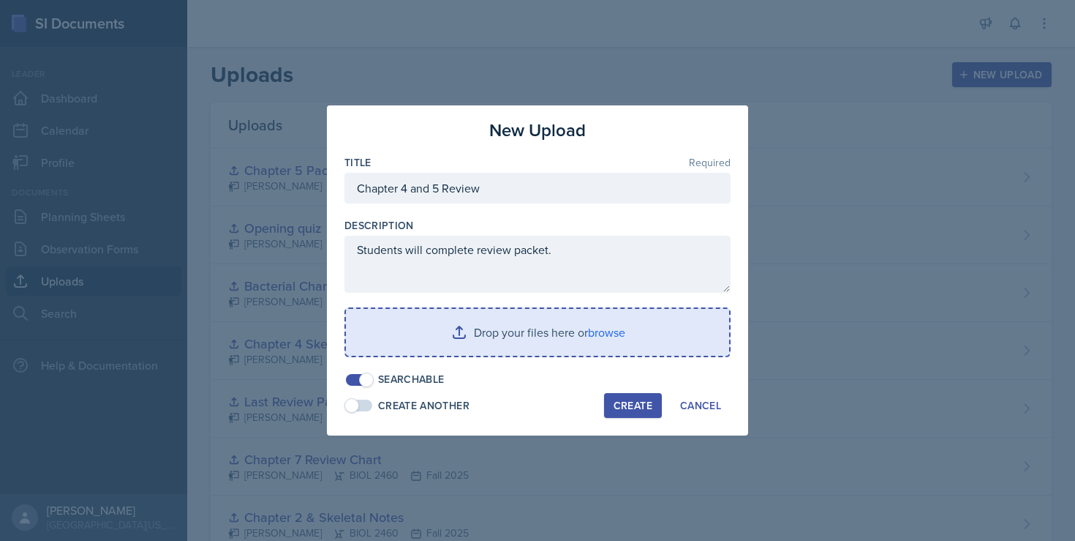
click at [458, 332] on input "file" at bounding box center [537, 332] width 383 height 47
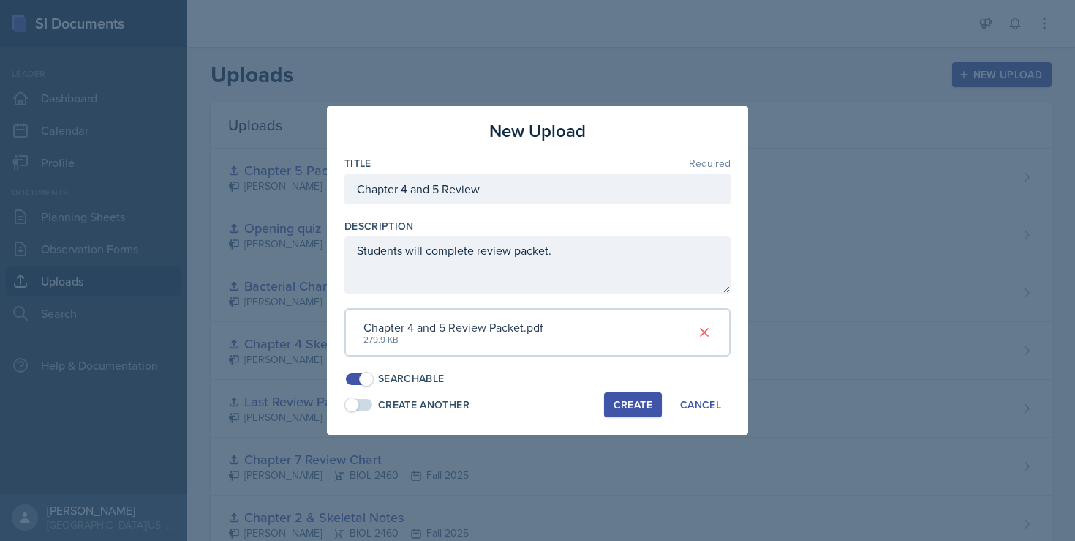
click at [645, 399] on div "Create" at bounding box center [633, 405] width 39 height 12
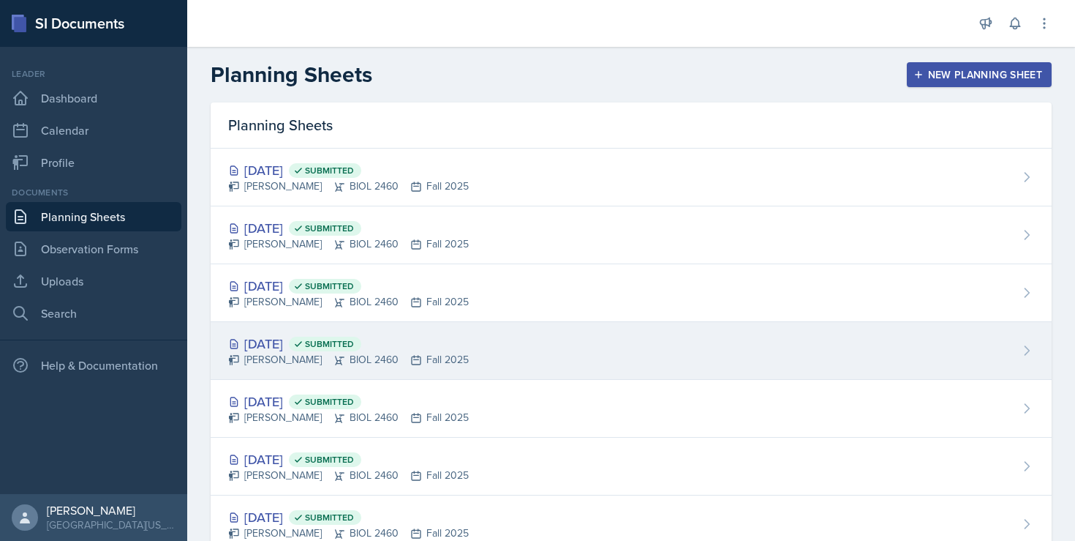
click at [283, 343] on div "Sep 22nd, 2025 Submitted" at bounding box center [348, 344] width 241 height 20
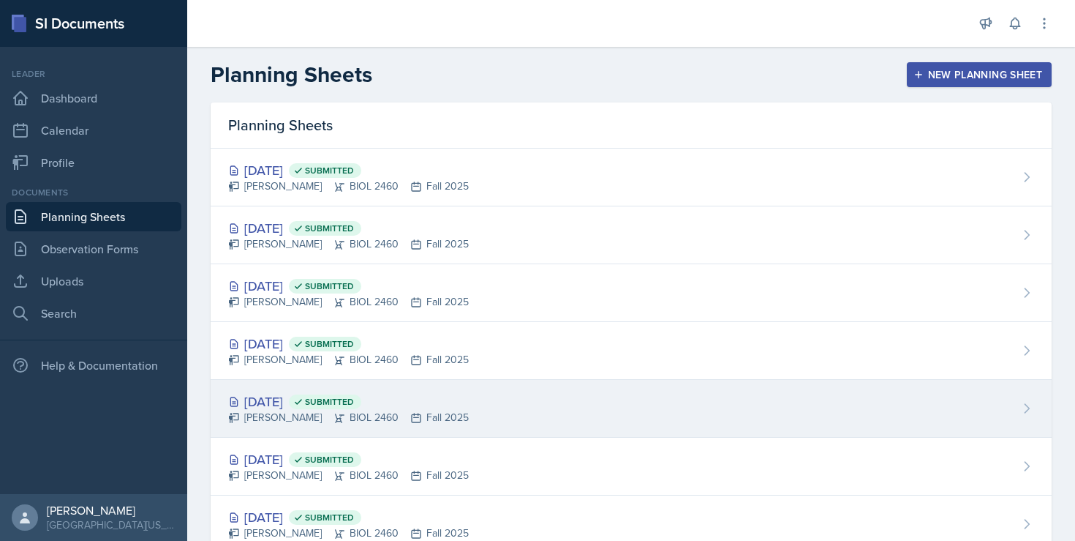
click at [312, 402] on div "Sep 19th, 2025 Submitted" at bounding box center [348, 401] width 241 height 20
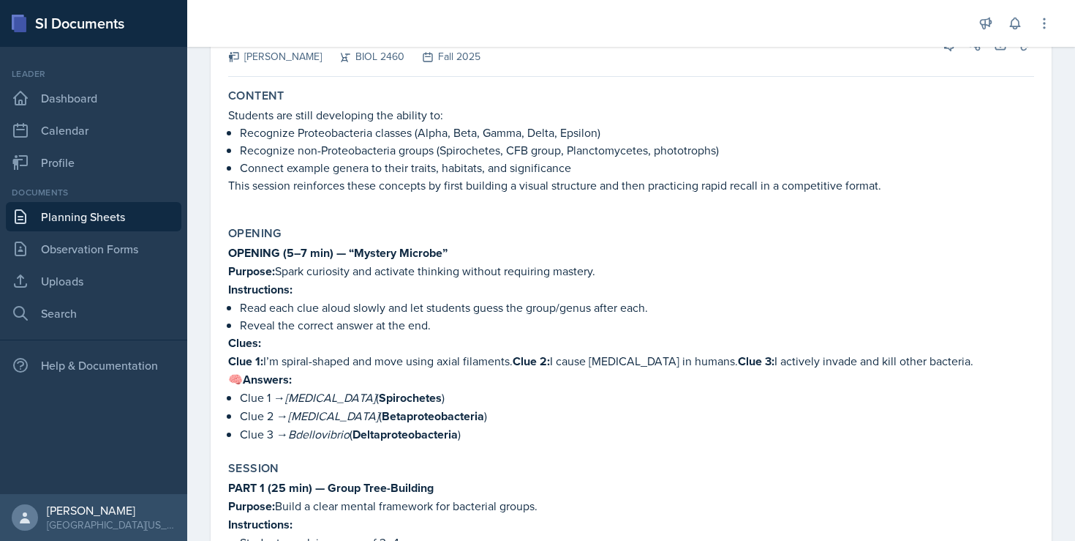
scroll to position [101, 0]
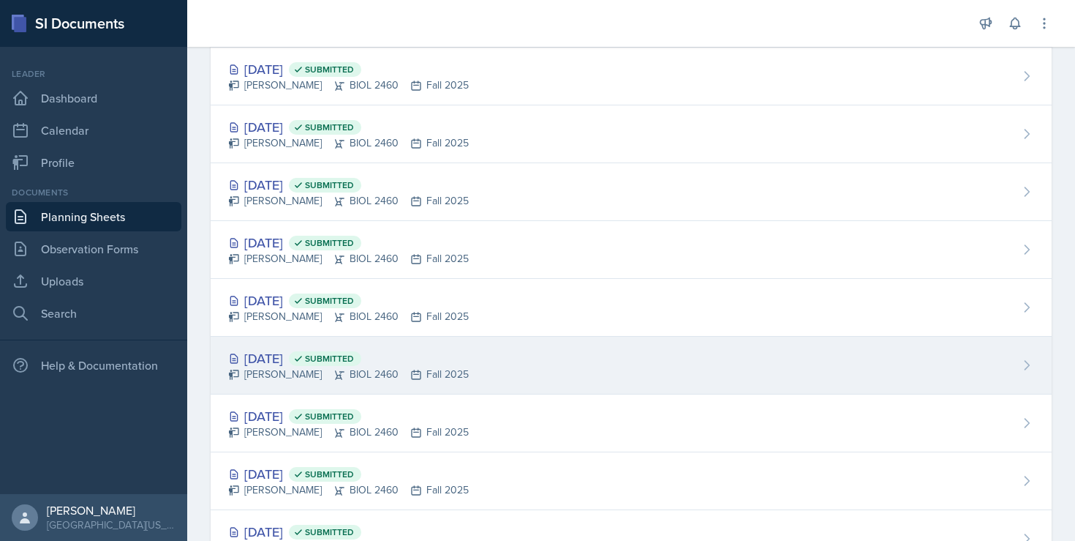
click at [320, 376] on div "Tiana Campbell BIOL 2460 Fall 2025" at bounding box center [348, 373] width 241 height 15
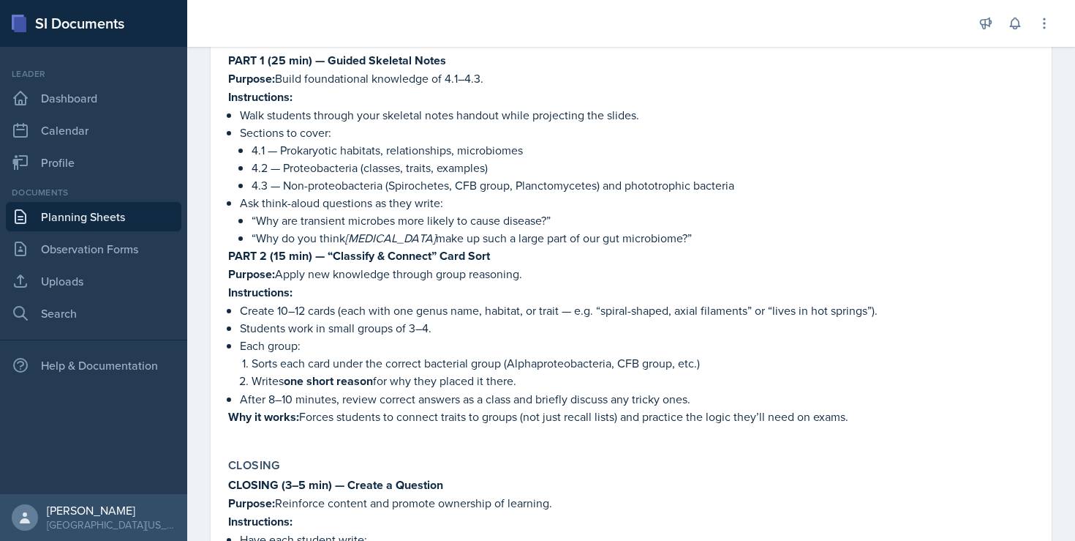
scroll to position [487, 0]
